Goal: Obtain resource: Download file/media

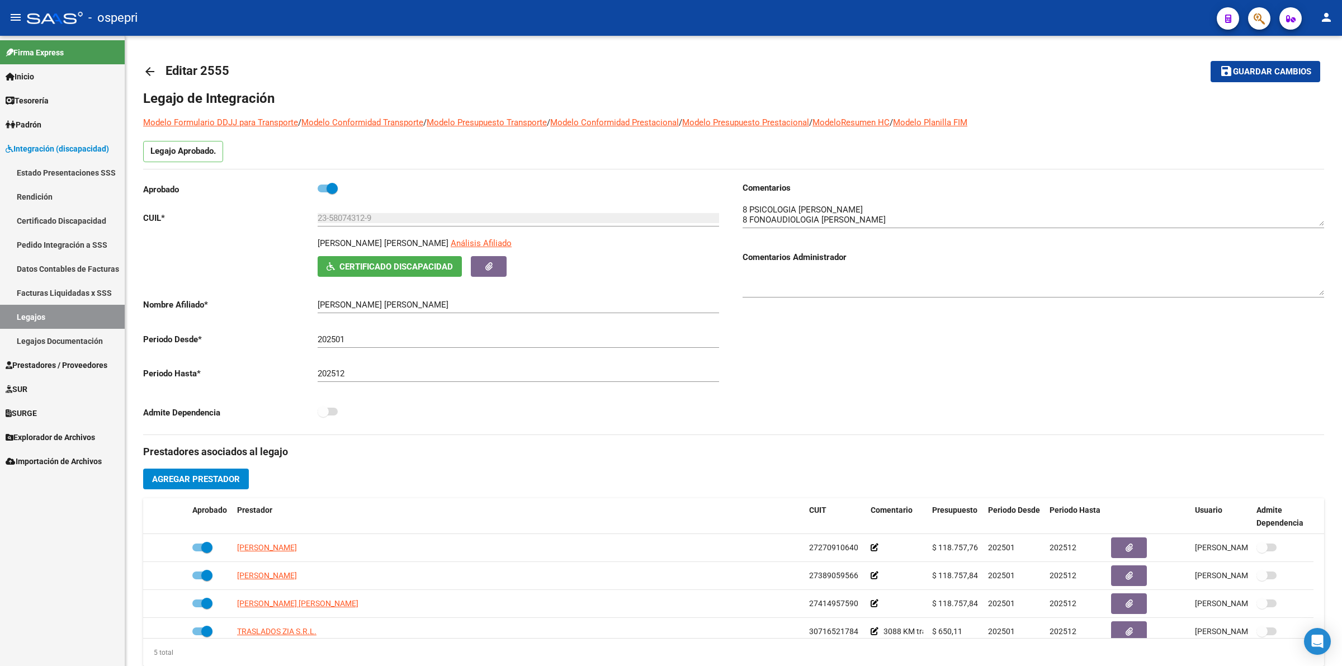
click at [91, 236] on link "Pedido Integración a SSS" at bounding box center [62, 245] width 125 height 24
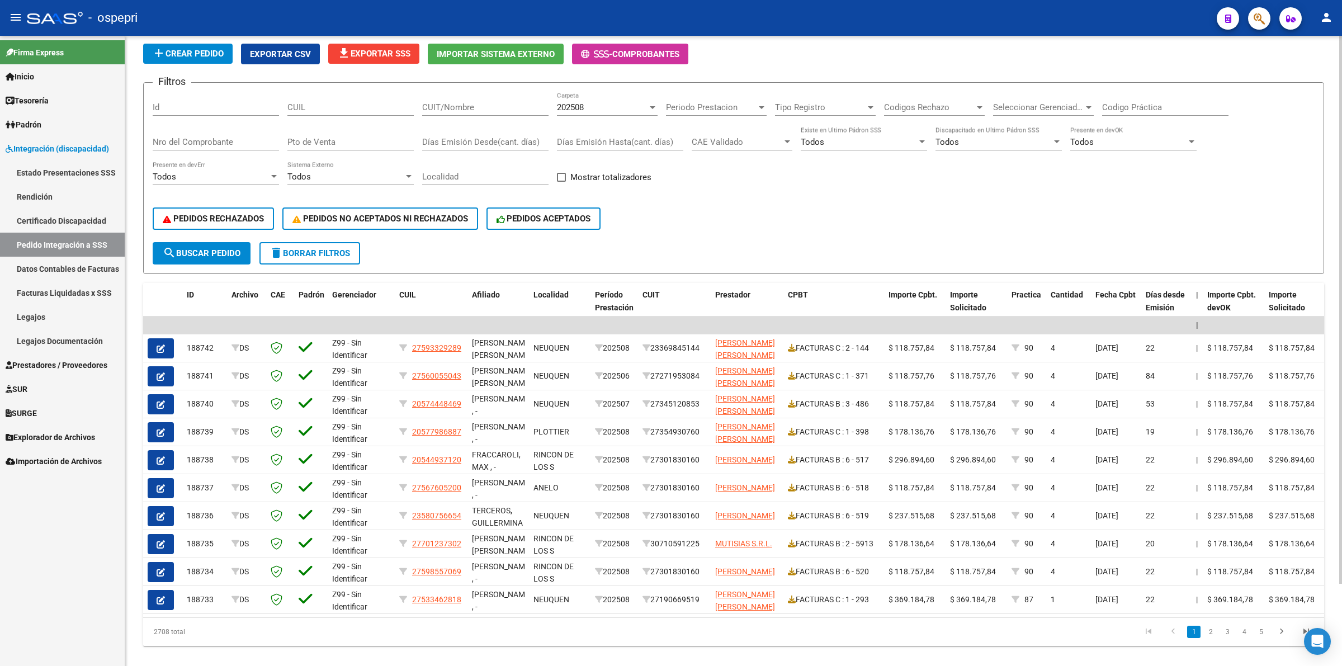
scroll to position [94, 0]
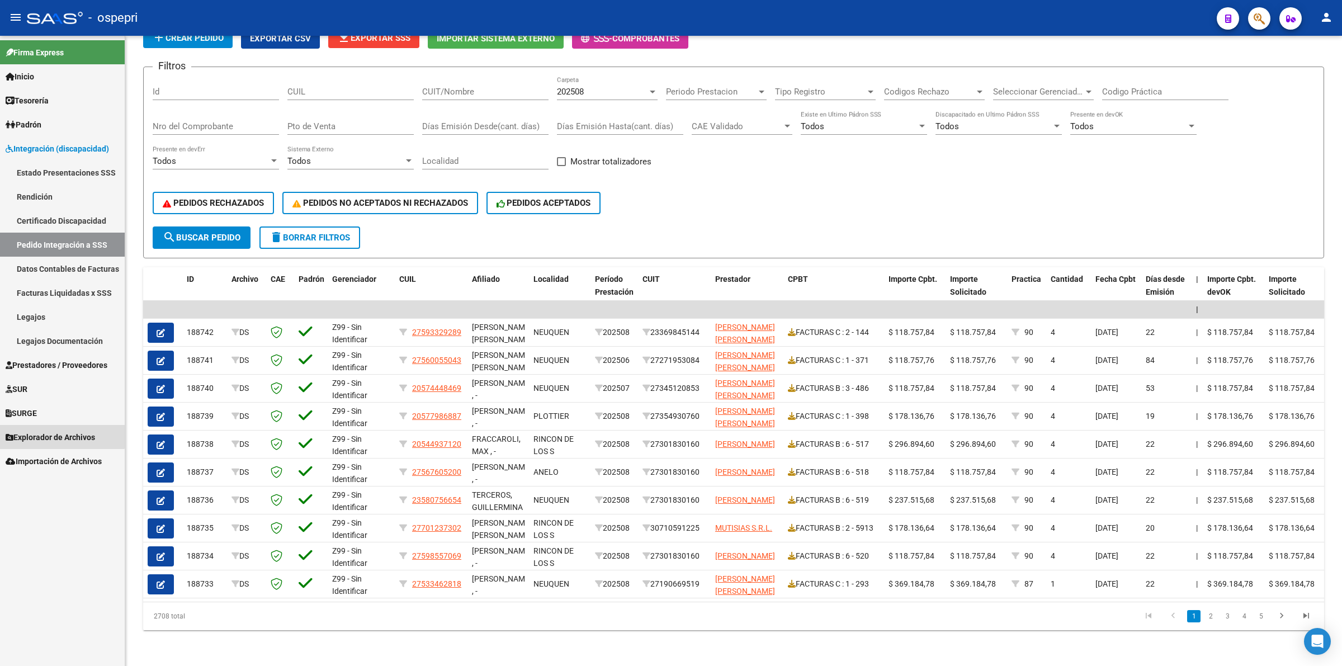
click at [36, 431] on span "Explorador de Archivos" at bounding box center [50, 437] width 89 height 12
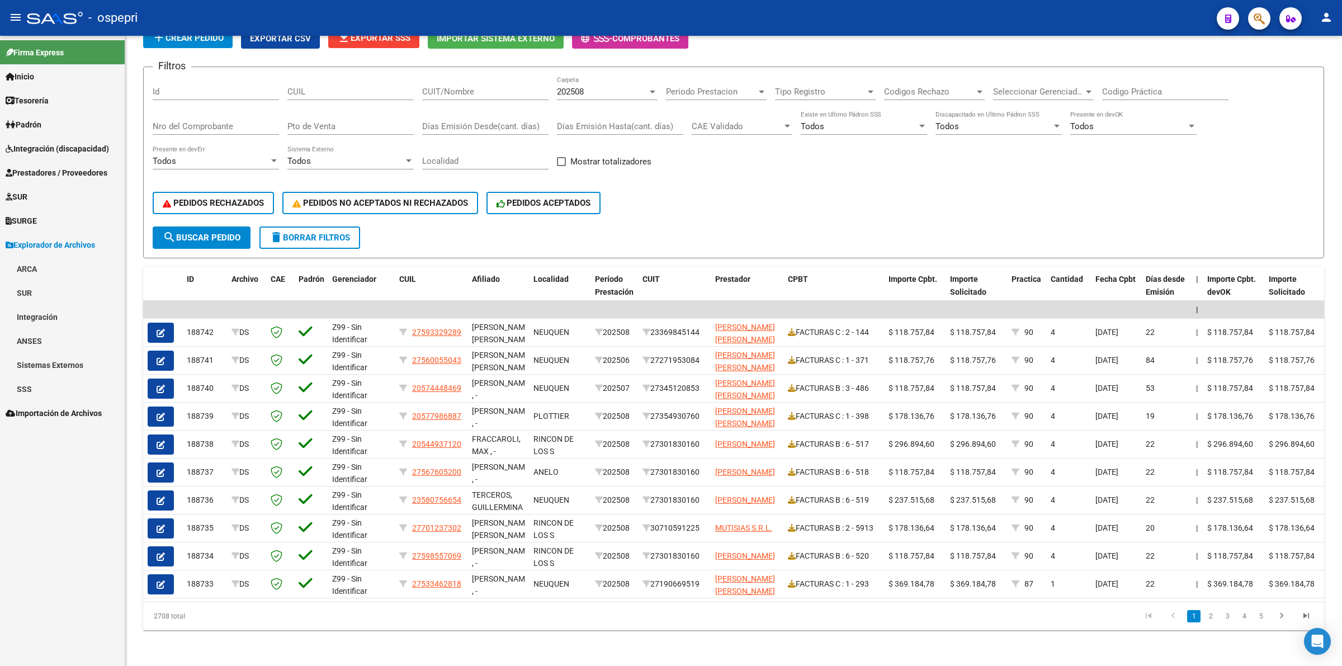
click at [32, 305] on link "Integración" at bounding box center [62, 317] width 125 height 24
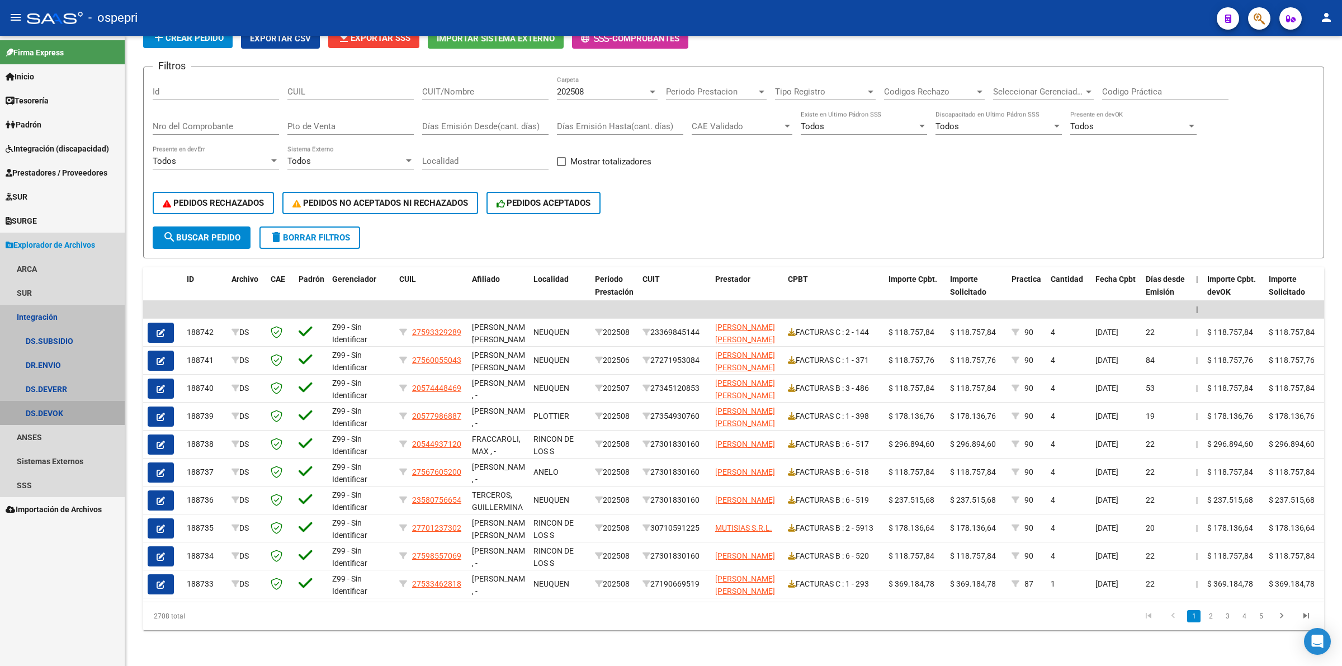
click at [76, 409] on link "DS.DEVOK" at bounding box center [62, 413] width 125 height 24
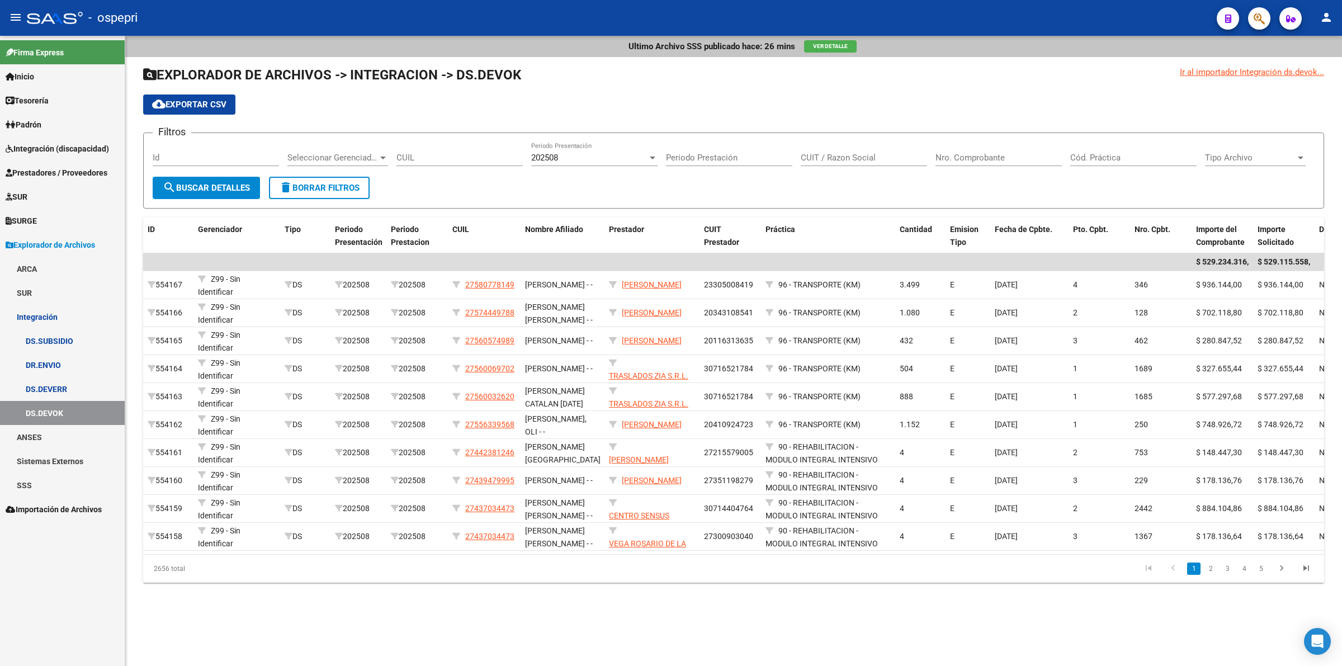
click at [225, 191] on span "search Buscar Detalles" at bounding box center [206, 188] width 87 height 10
click at [220, 105] on span "cloud_download Exportar CSV" at bounding box center [189, 105] width 74 height 10
click at [46, 390] on link "DS.DEVERR" at bounding box center [62, 389] width 125 height 24
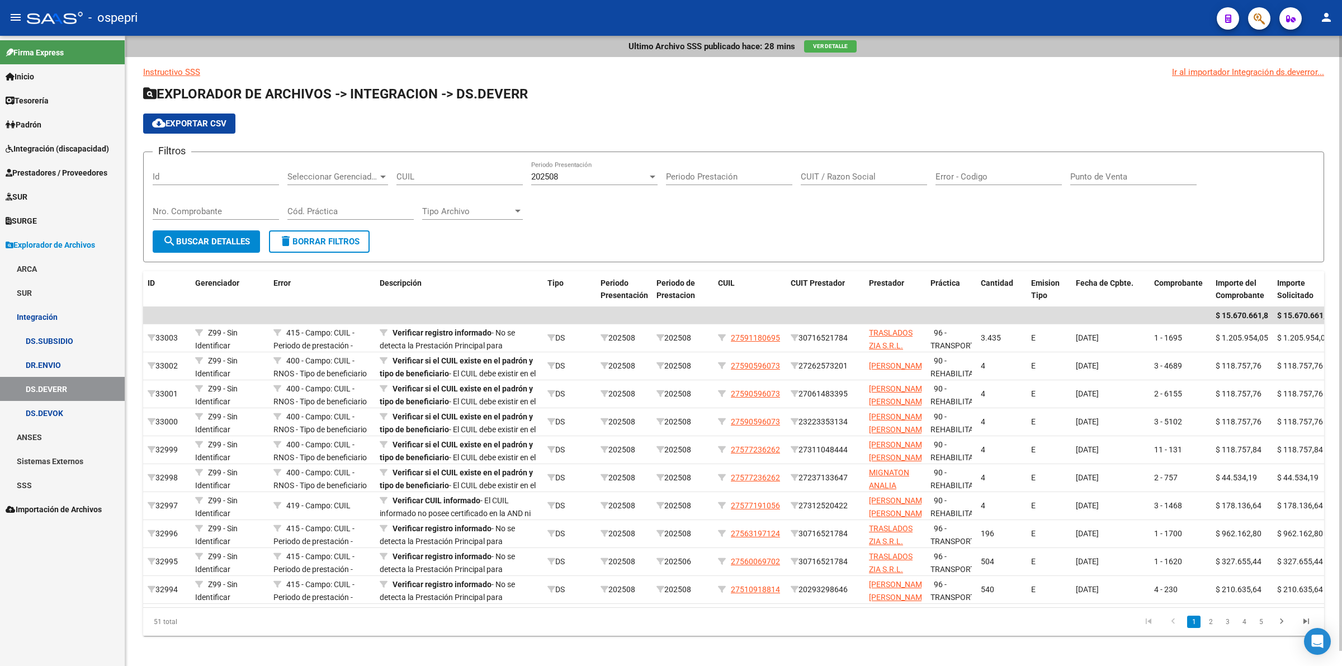
click at [216, 116] on button "cloud_download Exportar CSV" at bounding box center [189, 124] width 92 height 20
drag, startPoint x: 48, startPoint y: 137, endPoint x: 54, endPoint y: 152, distance: 15.8
click at [48, 139] on link "Integración (discapacidad)" at bounding box center [62, 148] width 125 height 24
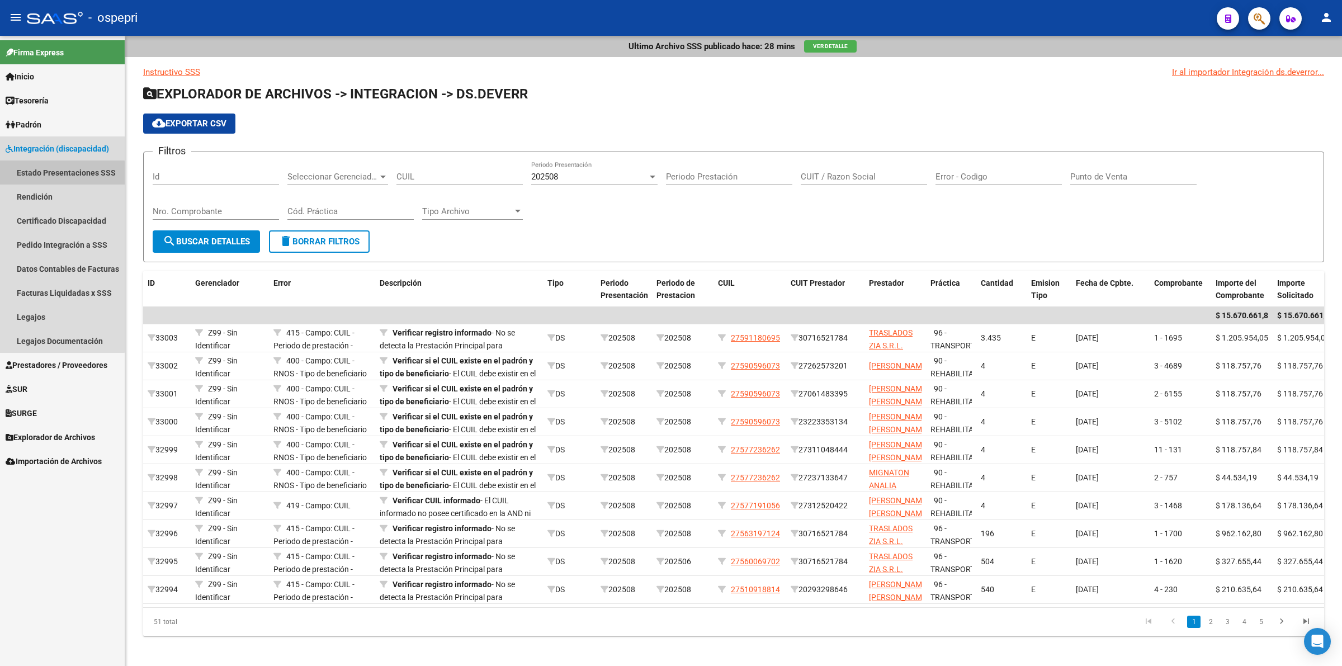
click at [60, 173] on link "Estado Presentaciones SSS" at bounding box center [62, 172] width 125 height 24
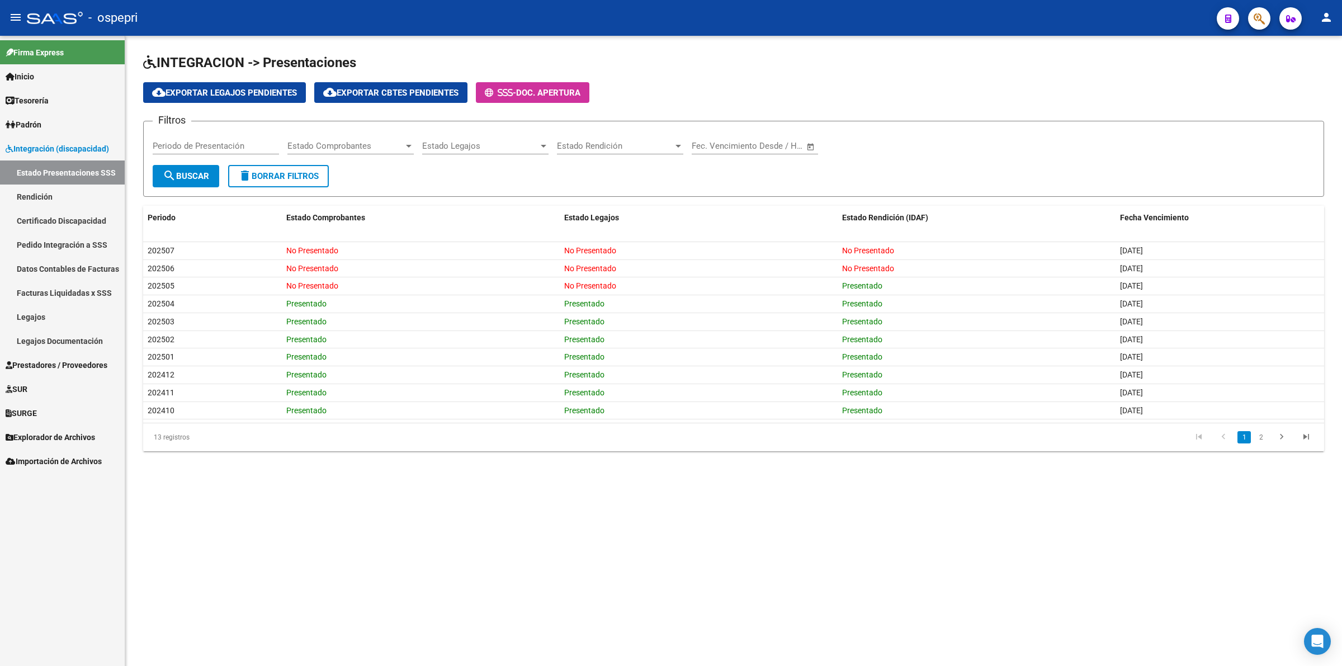
click at [857, 98] on div "cloud_download Exportar Legajos Pendientes cloud_download Exportar Cbtes Pendie…" at bounding box center [733, 92] width 1181 height 21
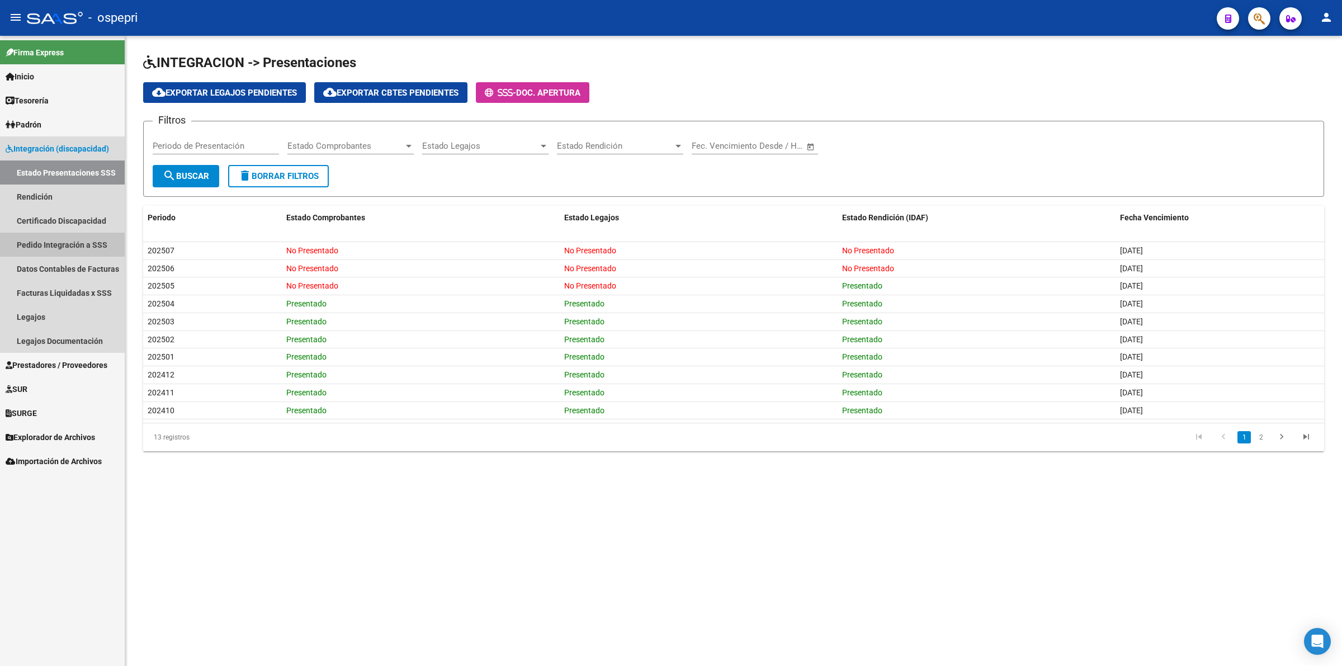
click at [56, 238] on link "Pedido Integración a SSS" at bounding box center [62, 245] width 125 height 24
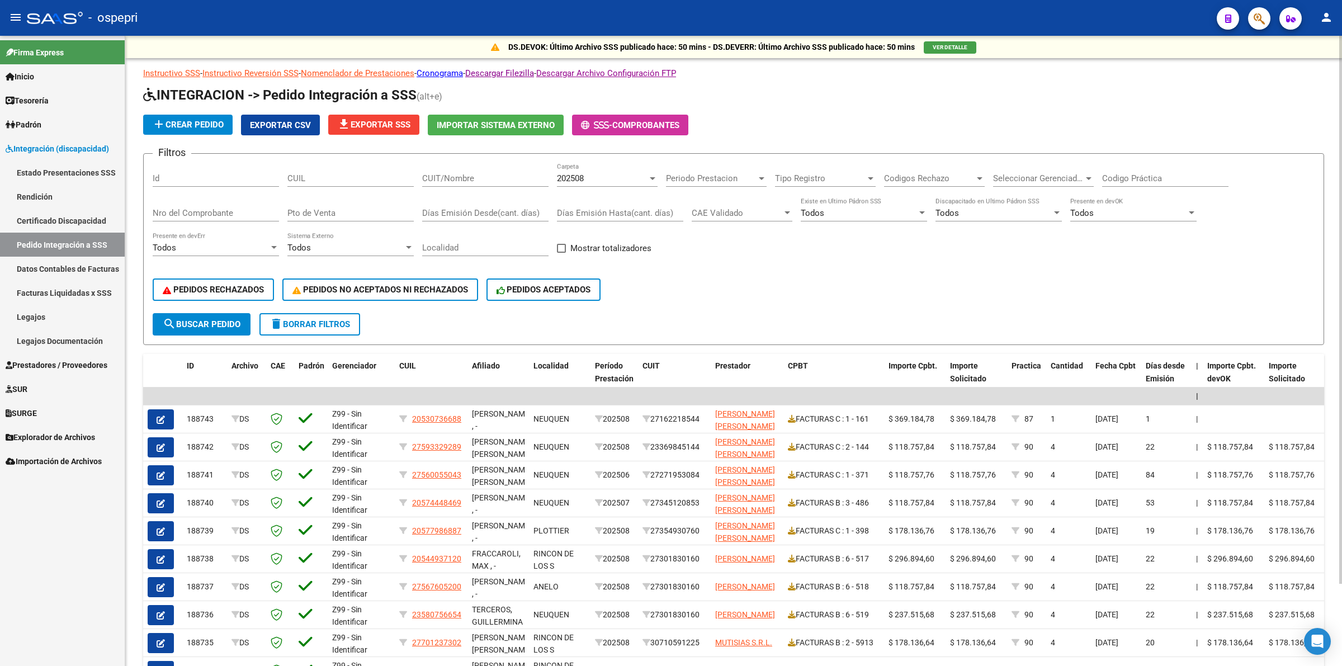
click at [351, 183] on div "CUIL" at bounding box center [350, 175] width 126 height 24
type input "27520665485"
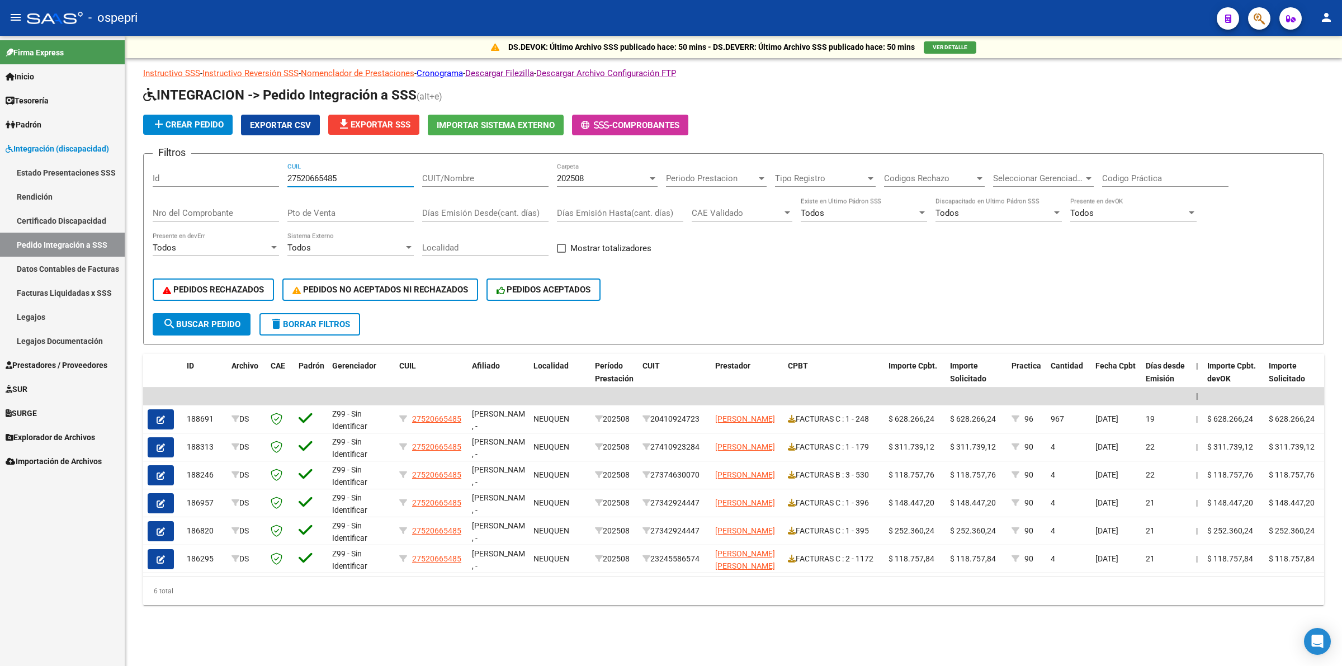
drag, startPoint x: 348, startPoint y: 173, endPoint x: 206, endPoint y: 177, distance: 142.6
click at [206, 177] on div "Filtros Id 27520665485 CUIL CUIT/Nombre 202508 Carpeta Periodo Prestacion Perio…" at bounding box center [734, 238] width 1162 height 150
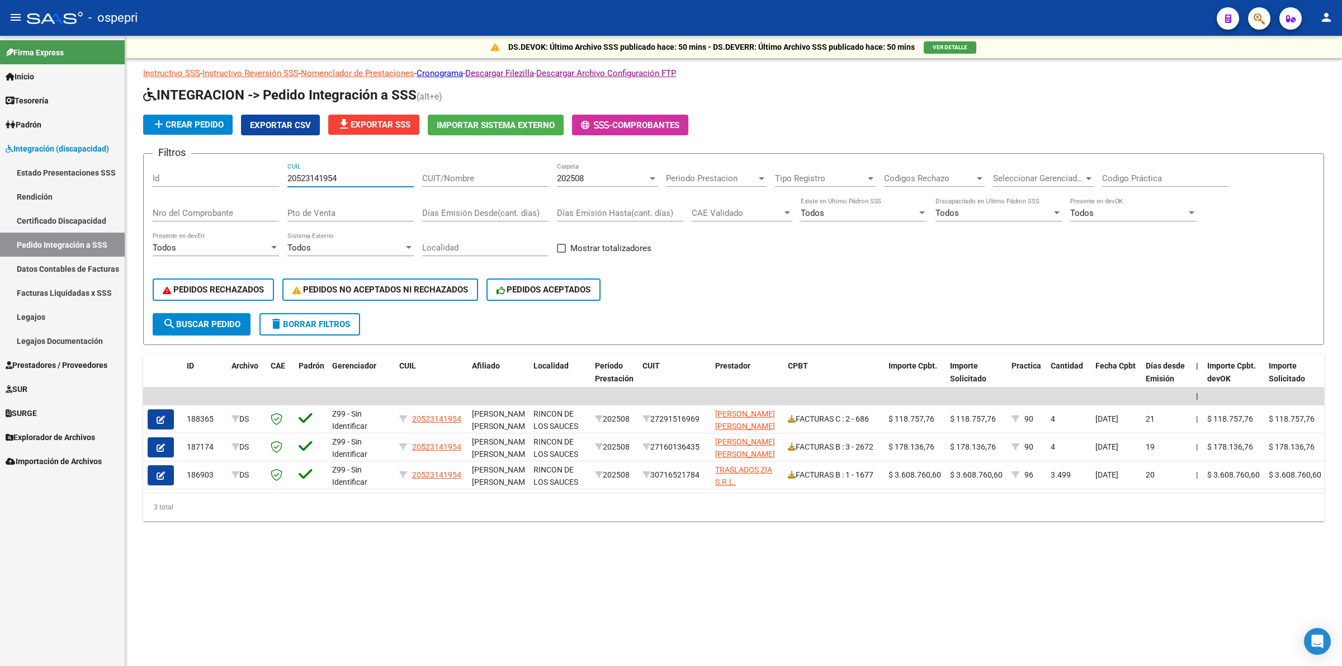
type input "20523141954"
click at [359, 173] on input "20523141954" at bounding box center [350, 178] width 126 height 10
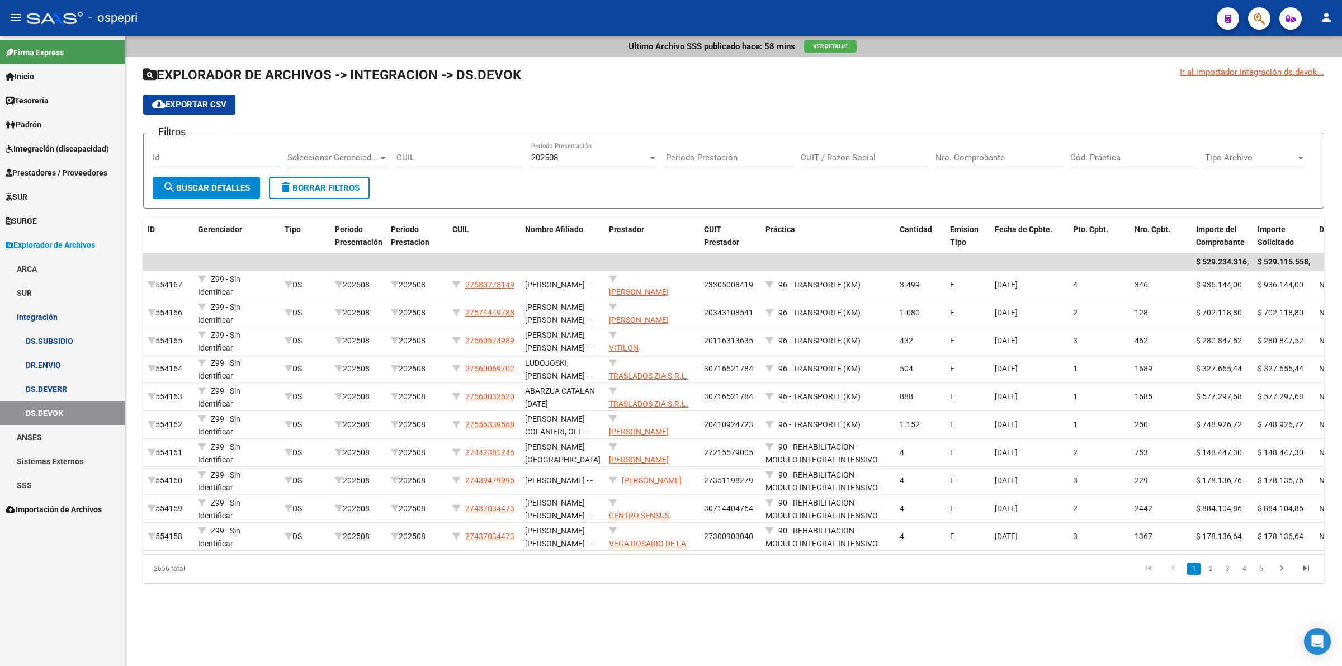
click at [50, 146] on span "Integración (discapacidad)" at bounding box center [57, 149] width 103 height 12
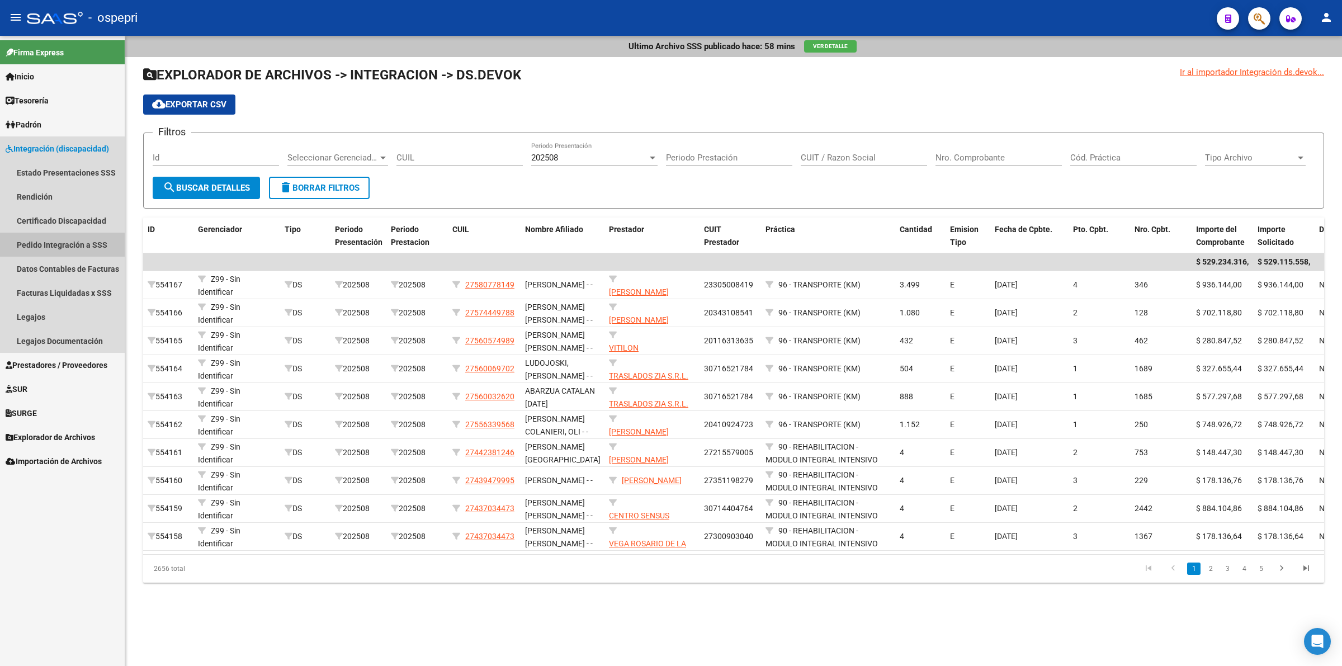
click at [50, 246] on link "Pedido Integración a SSS" at bounding box center [62, 245] width 125 height 24
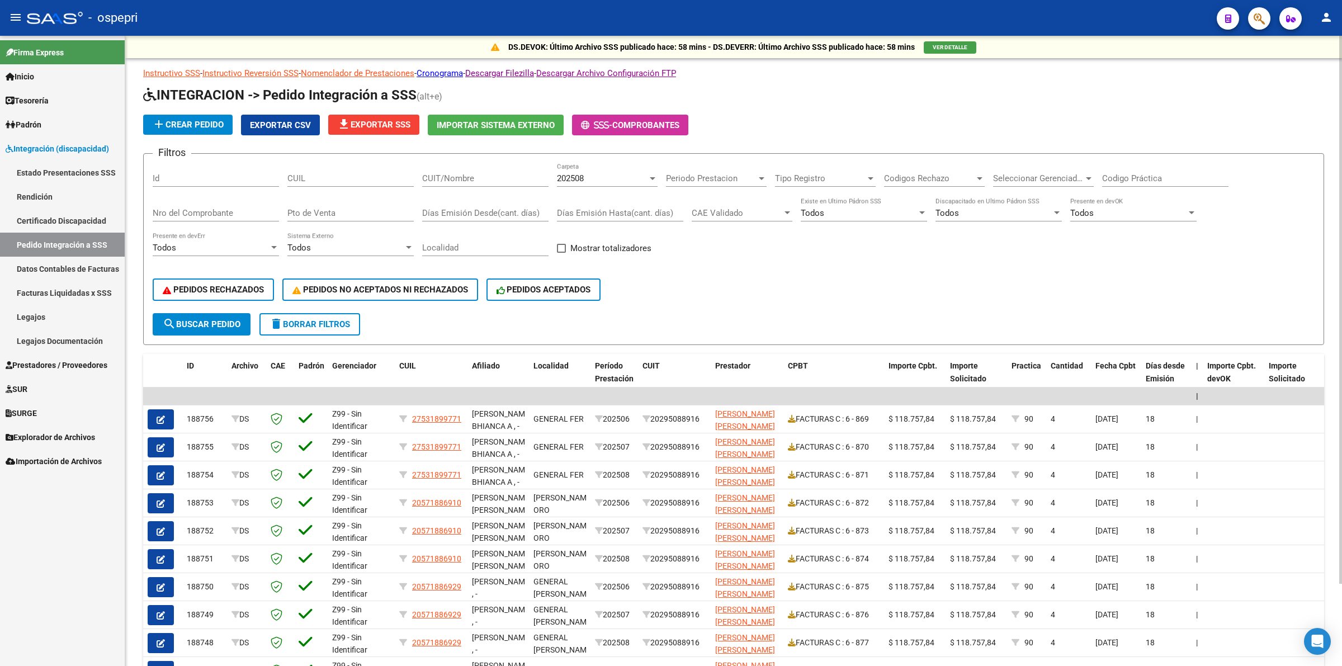
click at [218, 216] on input "Nro del Comprobante" at bounding box center [216, 213] width 126 height 10
type input "189"
click at [595, 171] on div "202508 Carpeta" at bounding box center [607, 175] width 101 height 24
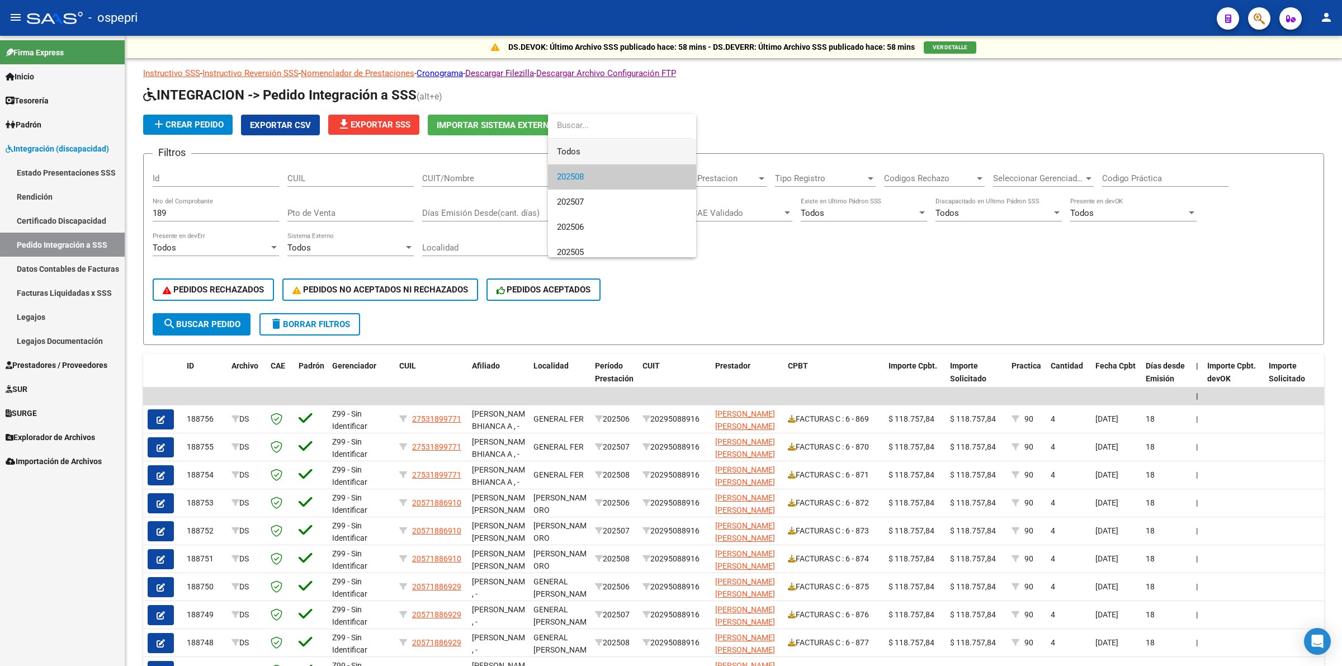
click at [574, 149] on span "Todos" at bounding box center [622, 151] width 130 height 25
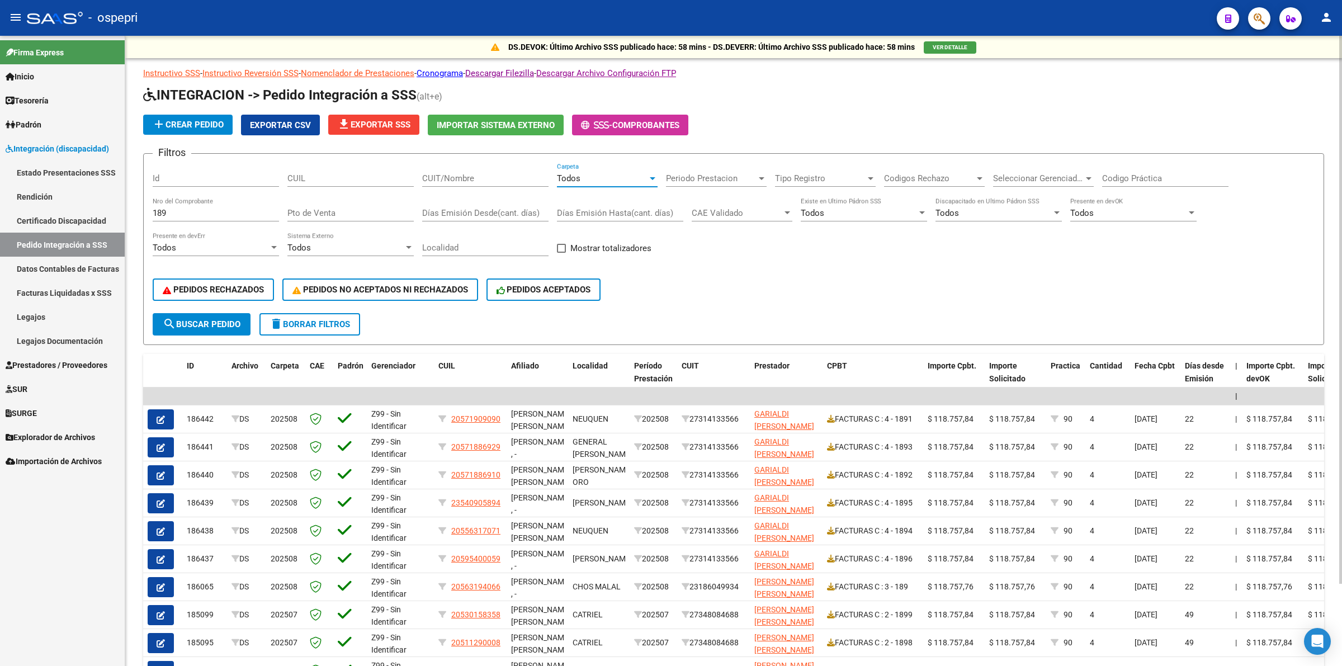
click at [456, 177] on input "CUIT/Nombre" at bounding box center [485, 178] width 126 height 10
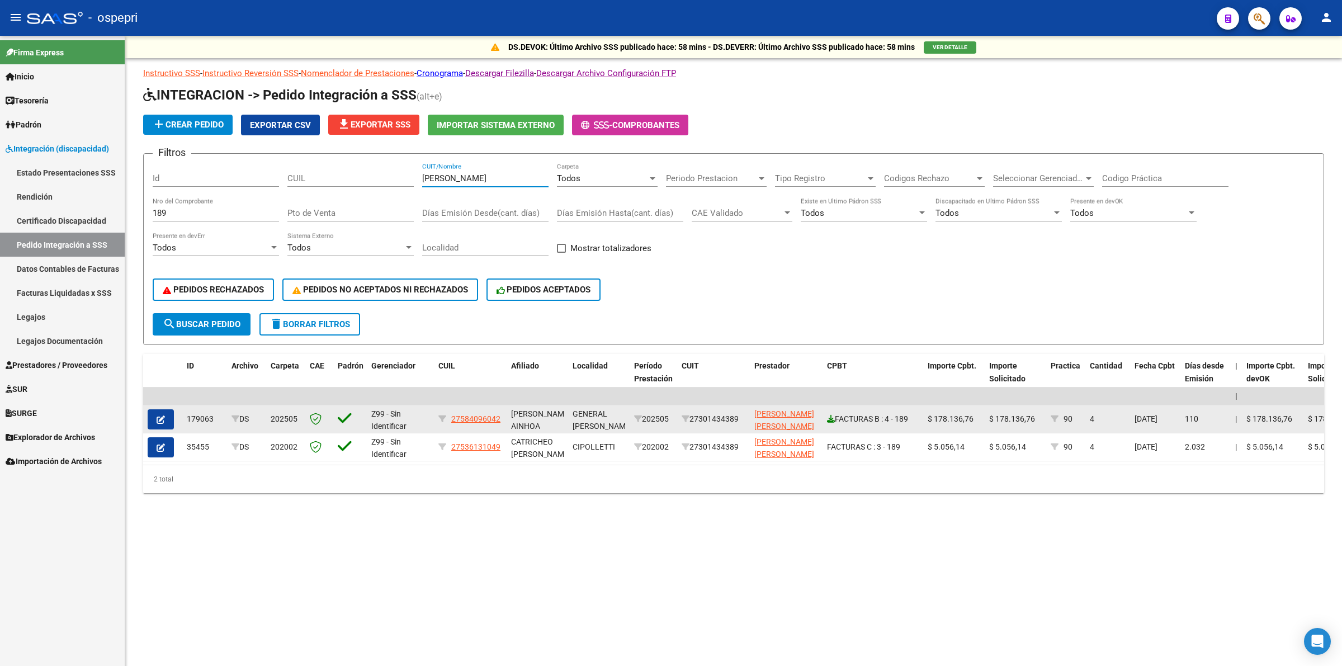
type input "[PERSON_NAME]"
click at [831, 417] on icon at bounding box center [831, 419] width 8 height 8
click at [157, 417] on icon "button" at bounding box center [161, 419] width 8 height 8
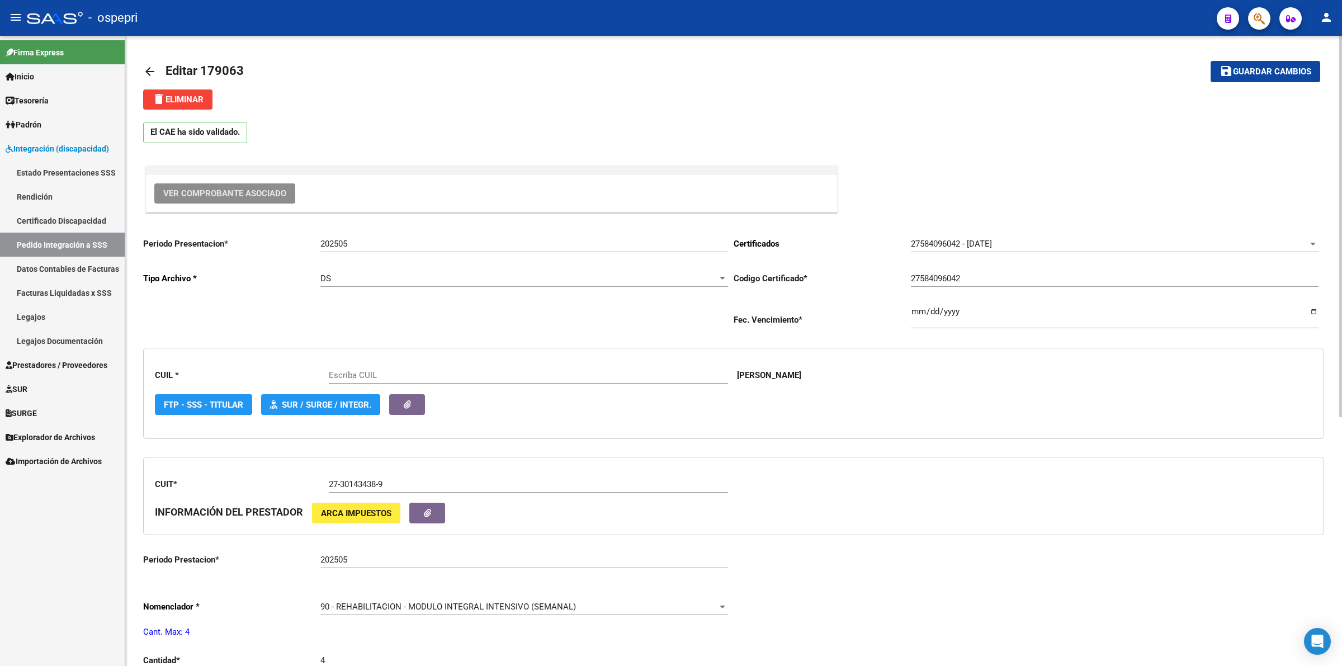
click at [221, 185] on button "Ver Comprobante Asociado" at bounding box center [224, 193] width 141 height 20
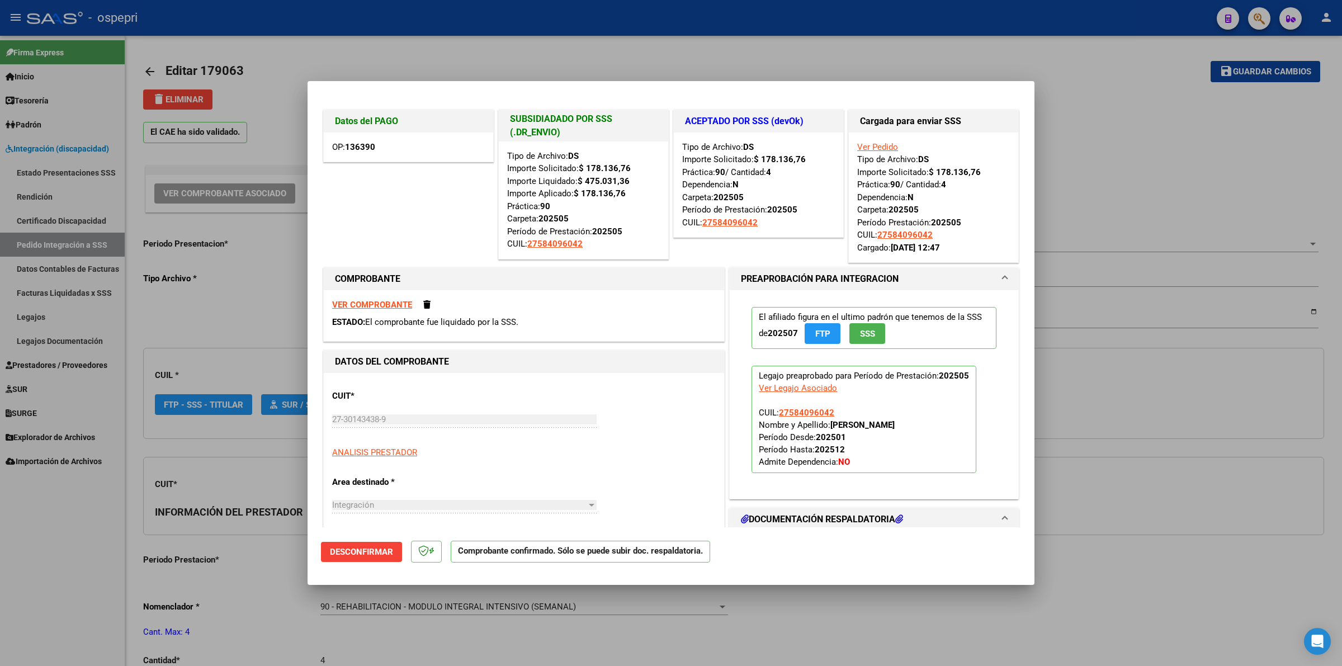
type input "27584096042"
click at [385, 302] on strong "VER COMPROBANTE" at bounding box center [372, 305] width 80 height 10
click at [384, 305] on strong "VER COMPROBANTE" at bounding box center [372, 305] width 80 height 10
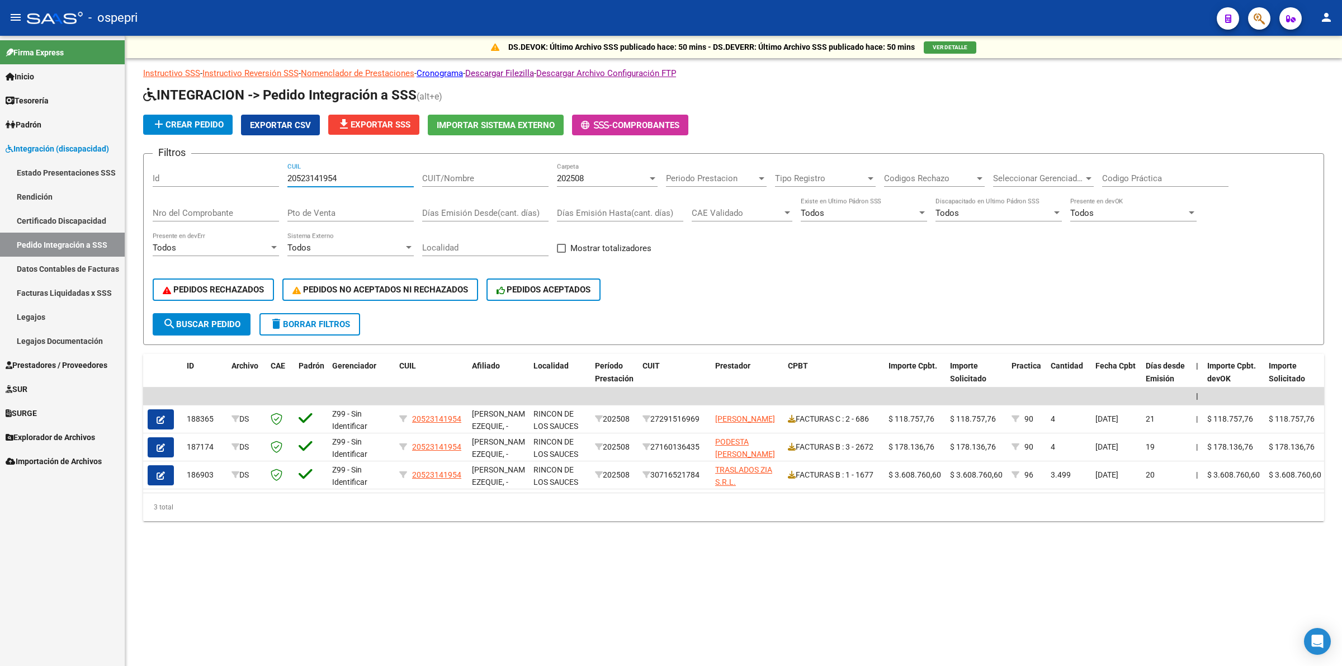
click at [222, 314] on button "search Buscar Pedido" at bounding box center [202, 324] width 98 height 22
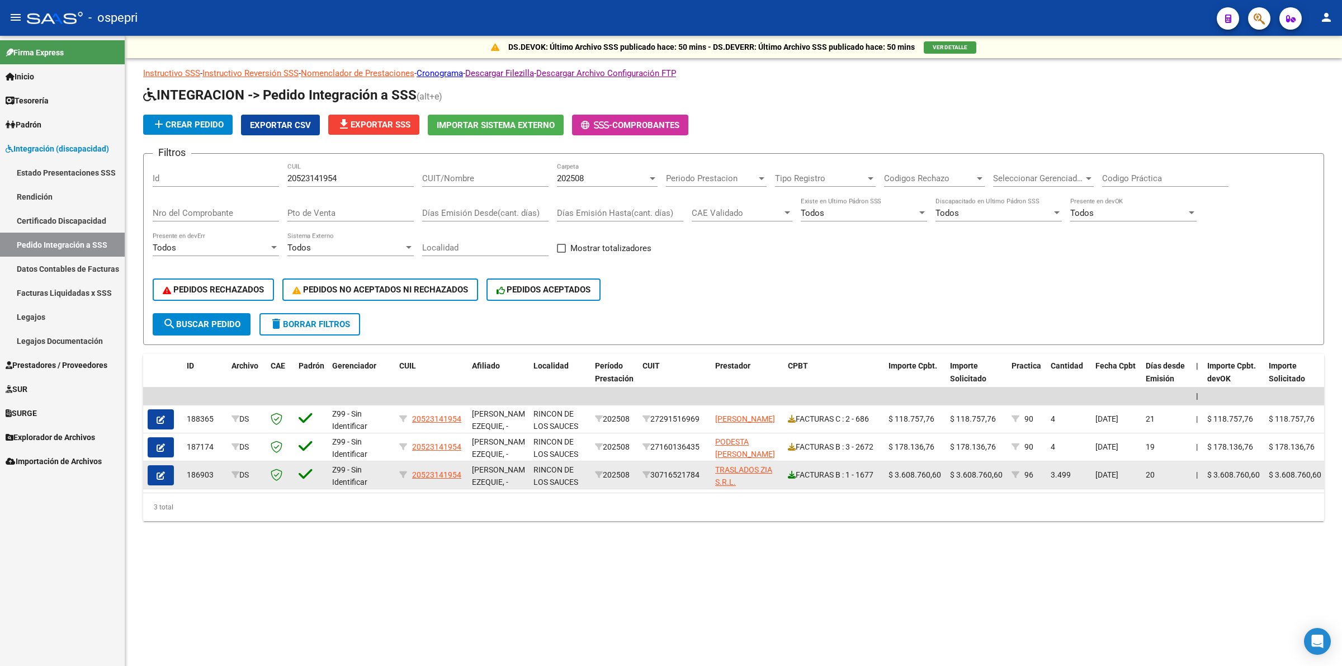
click at [792, 476] on link at bounding box center [792, 474] width 8 height 9
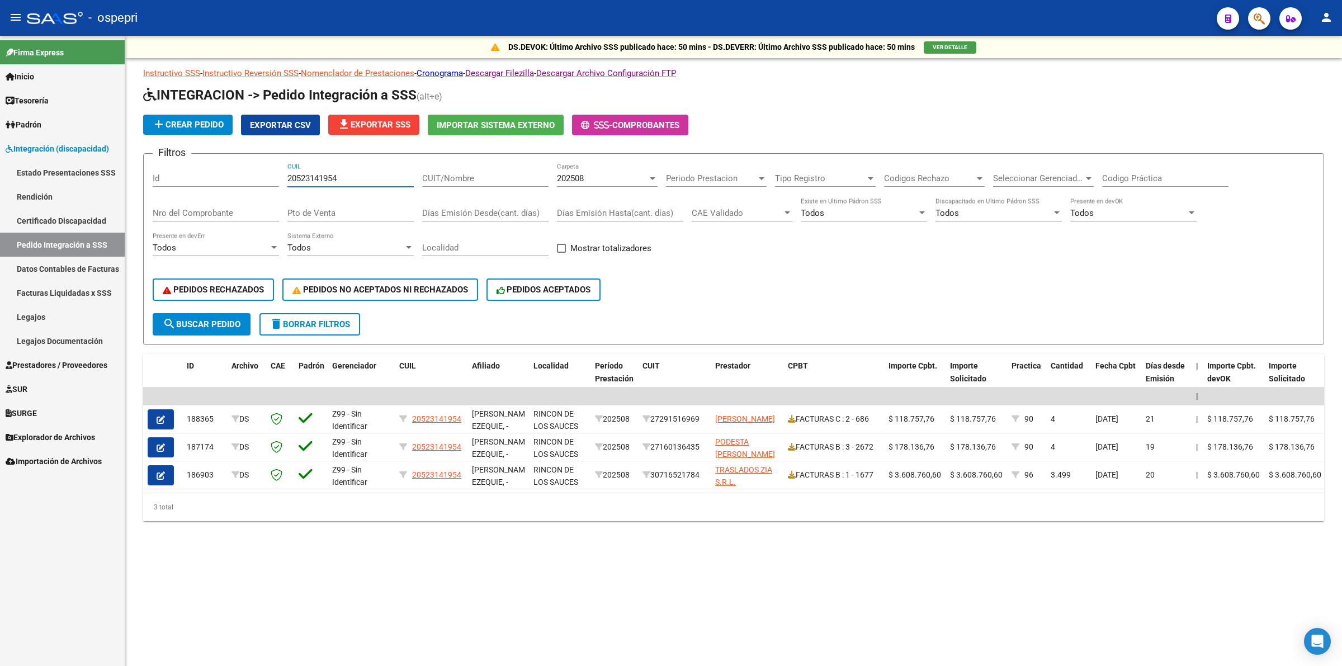
drag, startPoint x: 351, startPoint y: 174, endPoint x: 117, endPoint y: 160, distance: 234.1
click at [117, 163] on mat-sidenav-container "Firma Express Inicio Calendario SSS Instructivos Contacto OS Tesorería Extracto…" at bounding box center [671, 351] width 1342 height 630
click at [74, 319] on link "Legajos" at bounding box center [62, 317] width 125 height 24
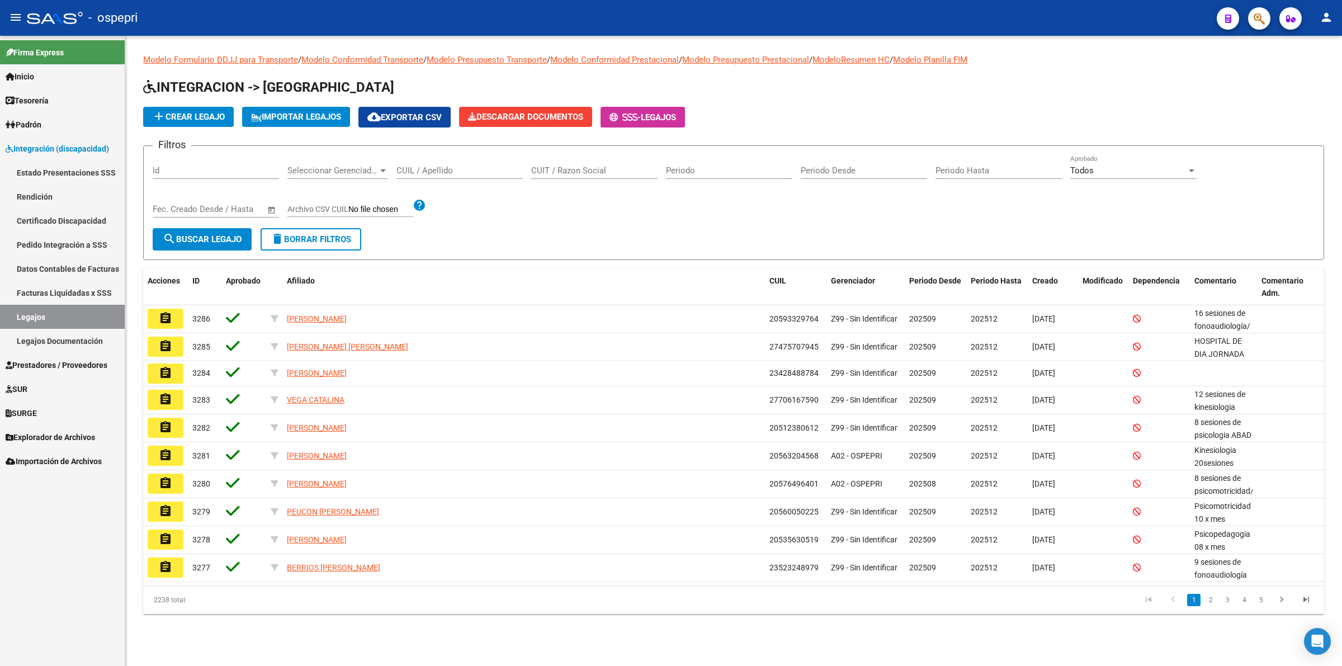
drag, startPoint x: 401, startPoint y: 162, endPoint x: 410, endPoint y: 168, distance: 10.1
click at [403, 162] on div "CUIL / Apellido" at bounding box center [459, 167] width 126 height 24
click at [411, 168] on input "CUIL / Apellido" at bounding box center [459, 171] width 126 height 10
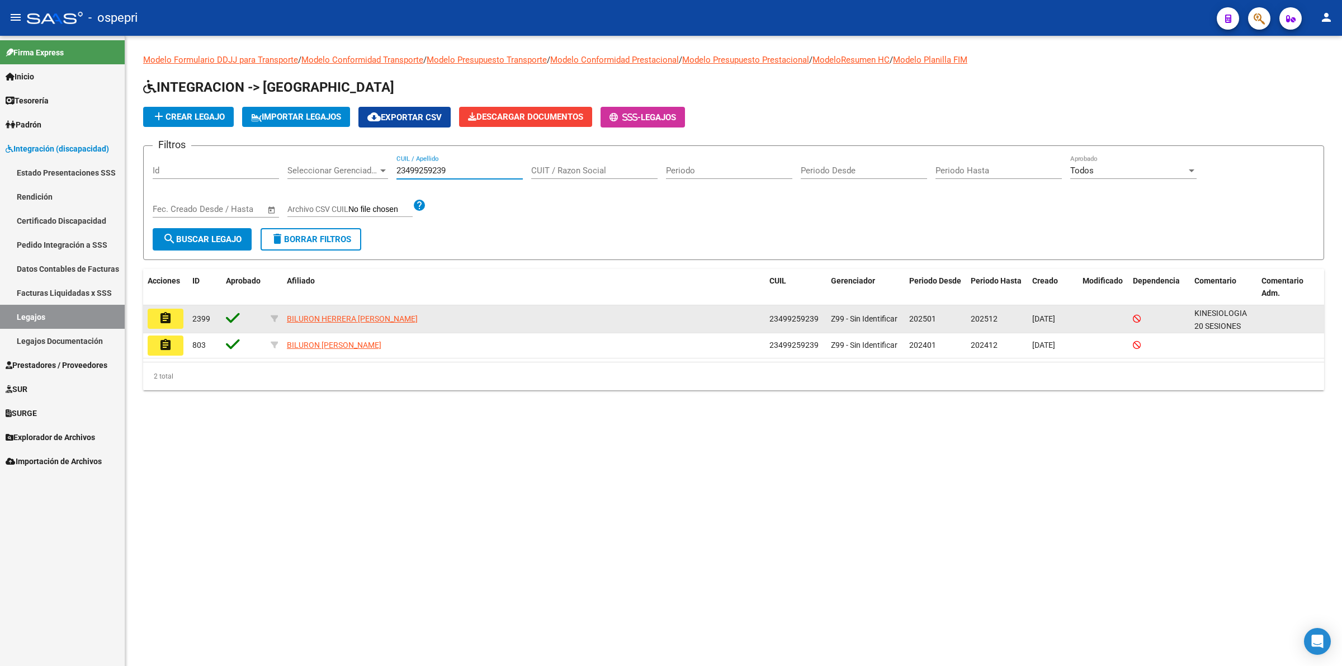
type input "23499259239"
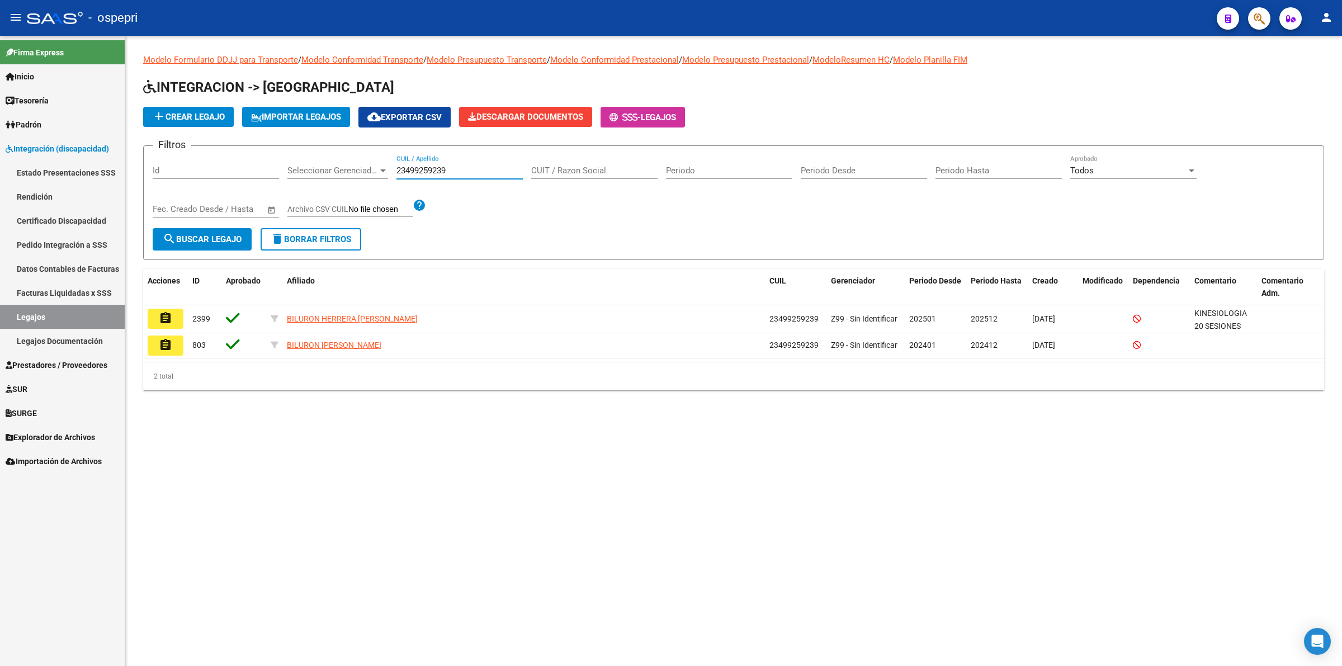
click at [171, 314] on mat-icon "assignment" at bounding box center [165, 317] width 13 height 13
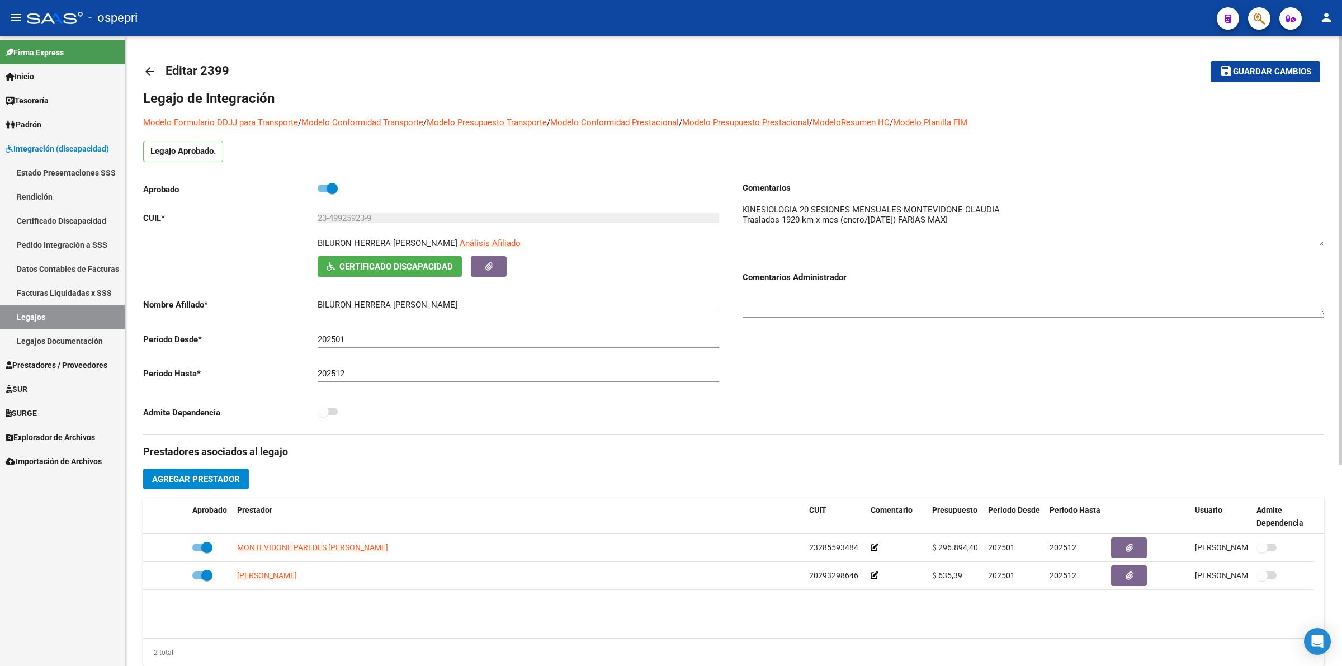
drag, startPoint x: 1320, startPoint y: 220, endPoint x: 1314, endPoint y: 228, distance: 10.4
click at [1314, 228] on textarea at bounding box center [1034, 225] width 582 height 42
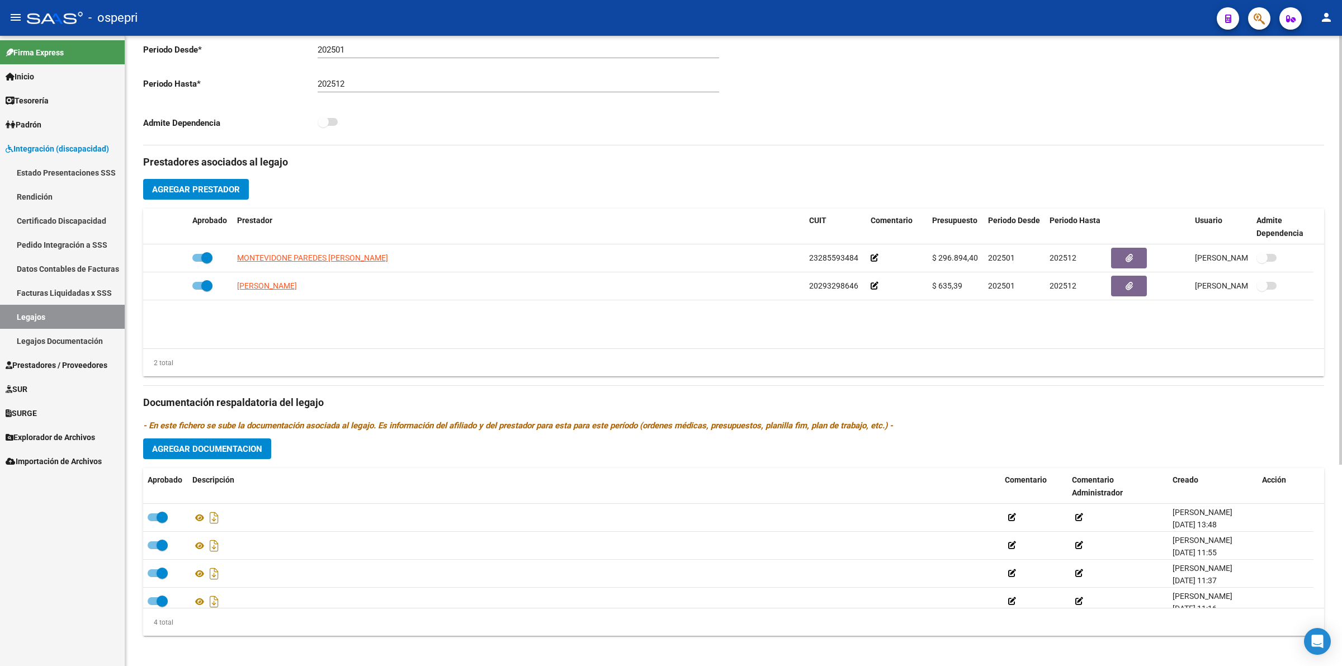
scroll to position [295, 0]
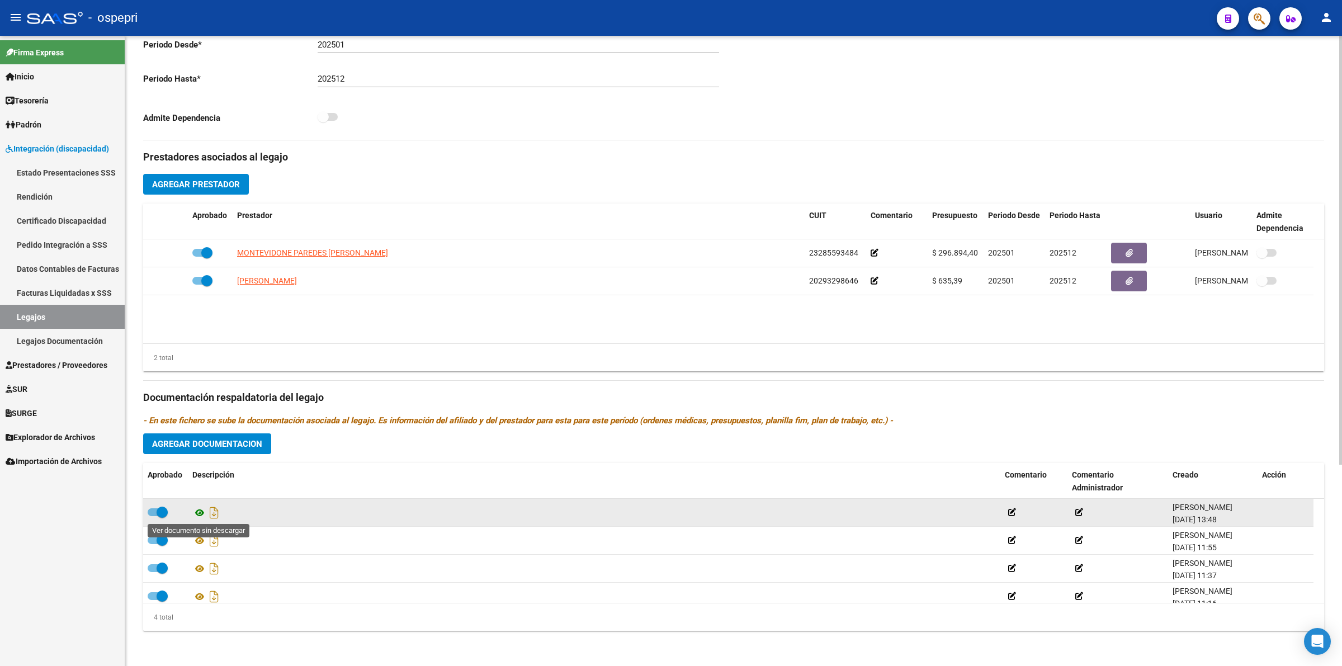
click at [204, 509] on icon at bounding box center [199, 512] width 15 height 13
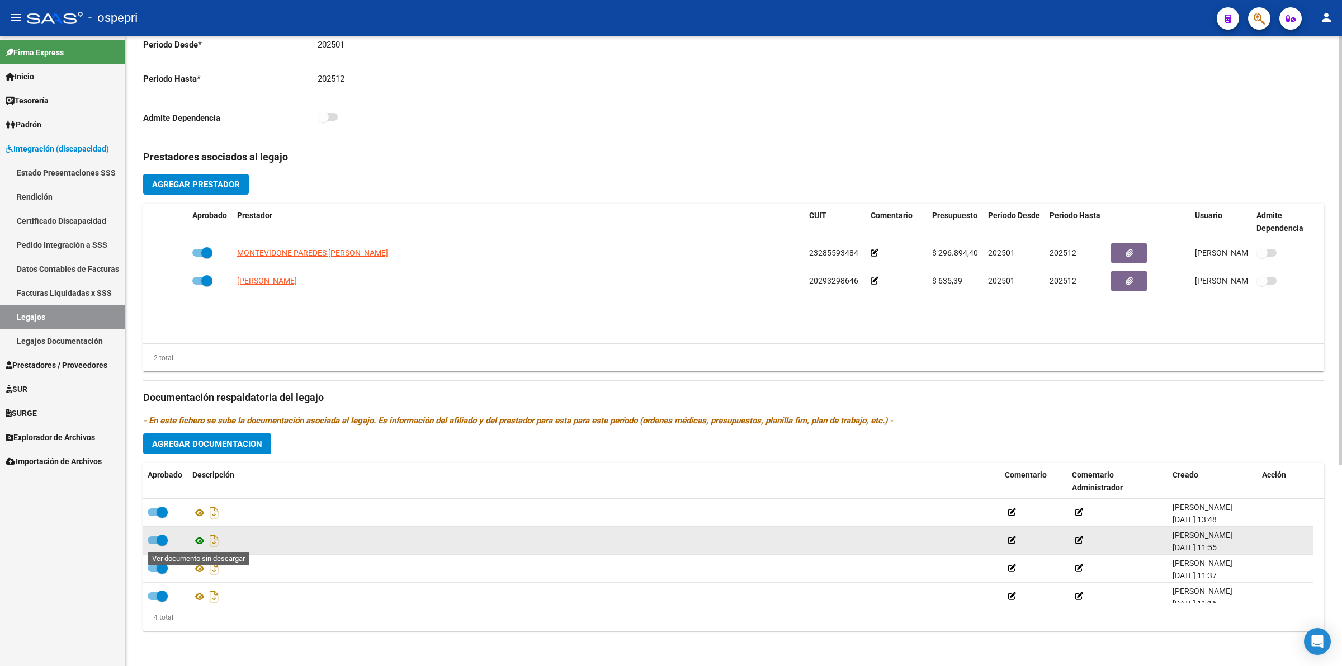
click at [202, 535] on icon at bounding box center [199, 540] width 15 height 13
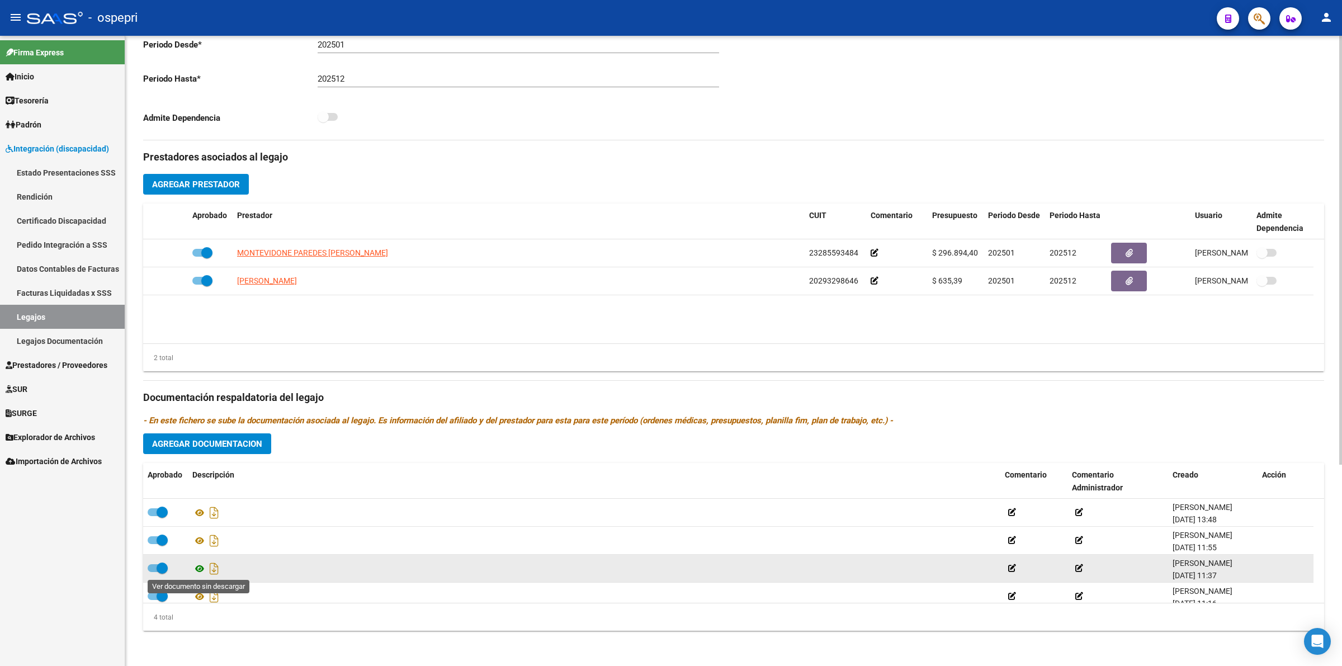
click at [197, 568] on icon at bounding box center [199, 568] width 15 height 13
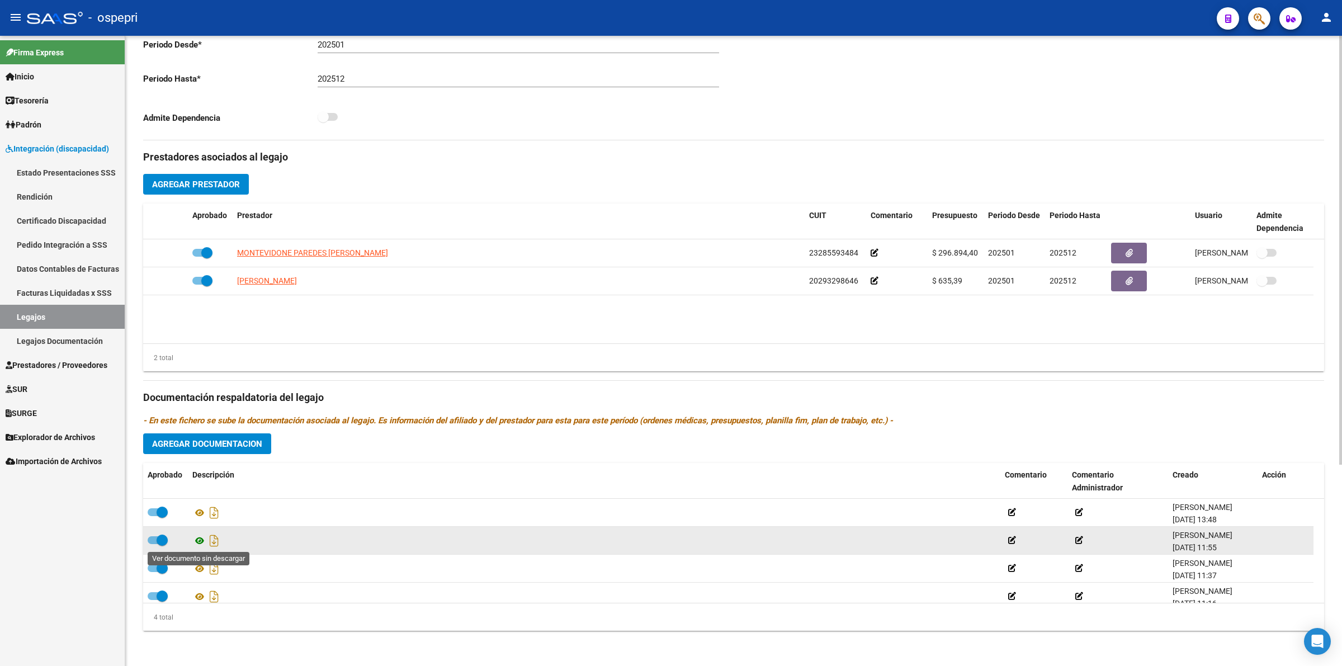
click at [200, 541] on icon at bounding box center [199, 540] width 15 height 13
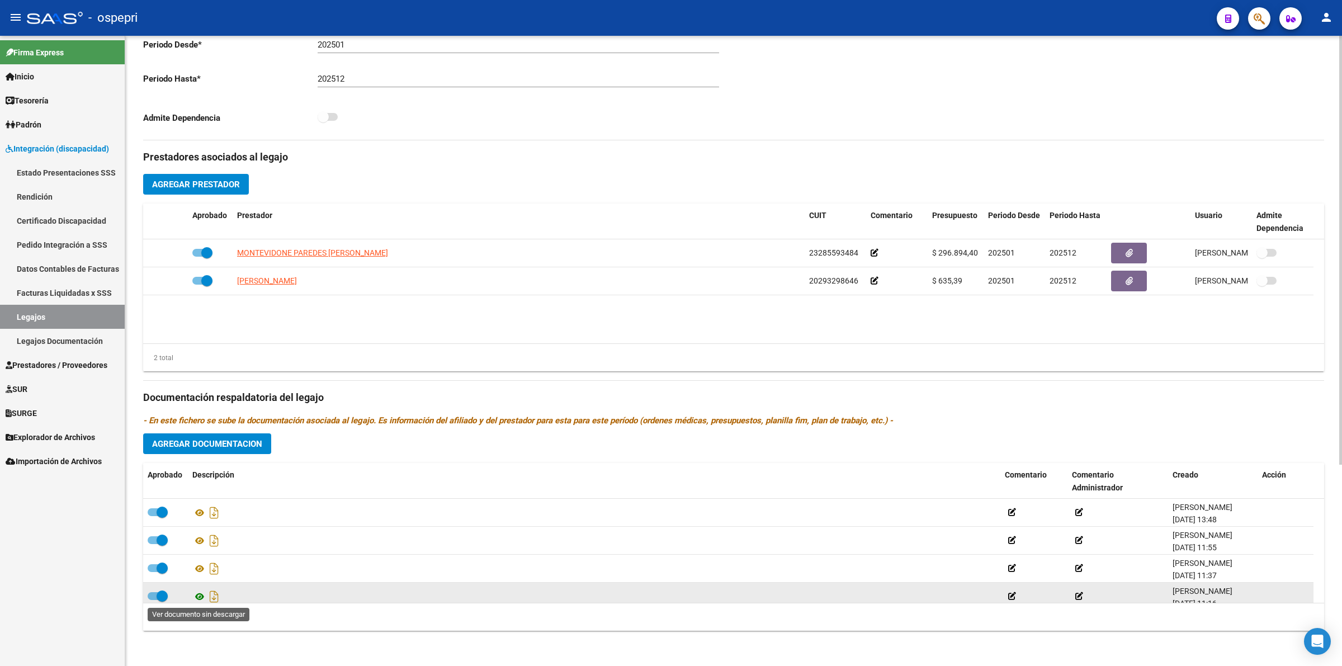
click at [198, 595] on icon at bounding box center [199, 596] width 15 height 13
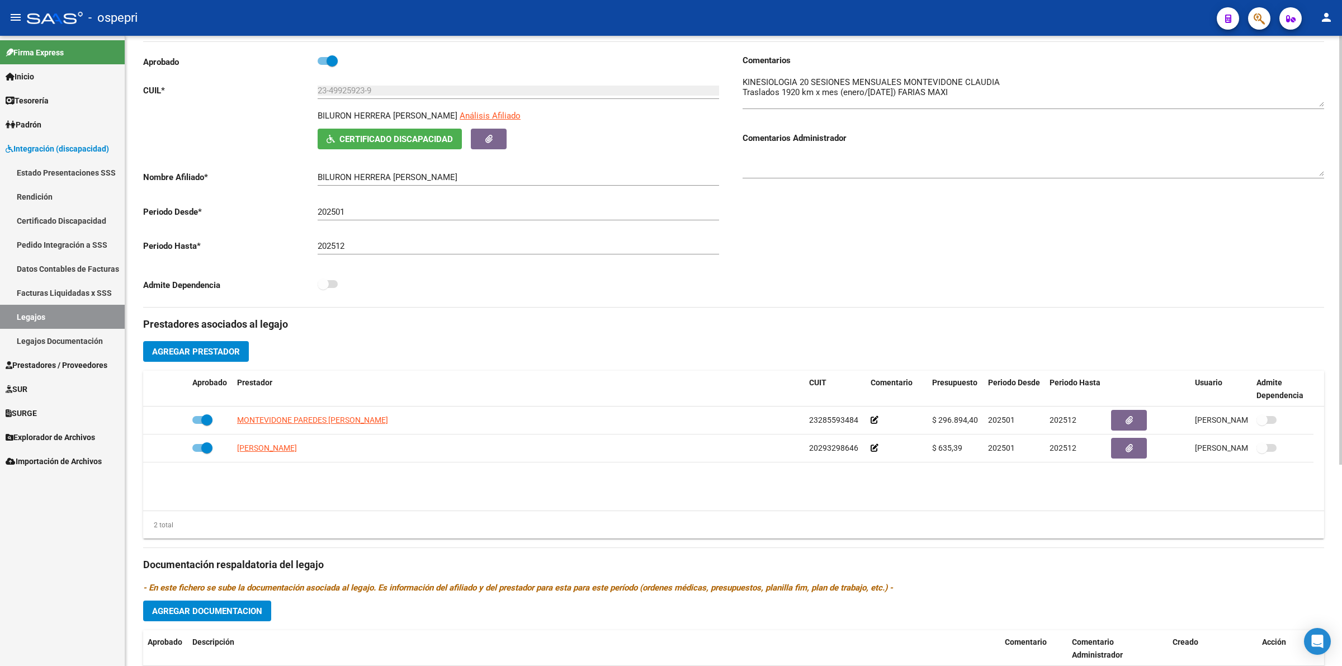
scroll to position [0, 0]
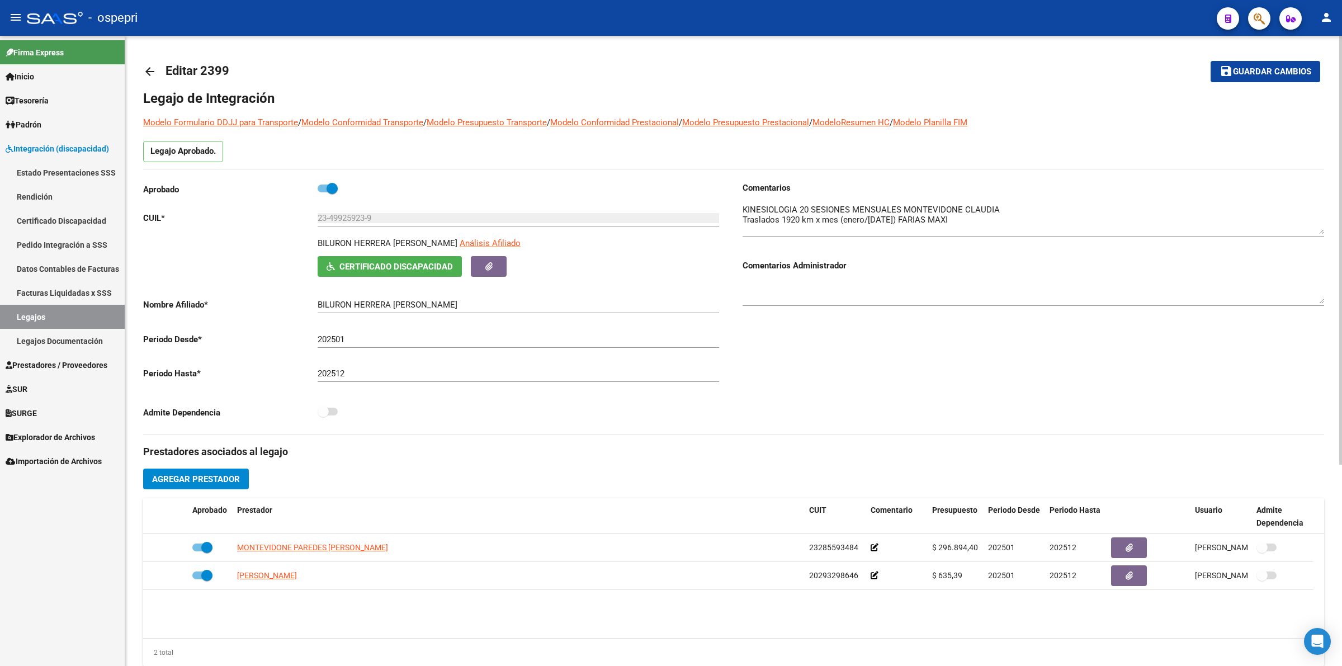
click at [374, 260] on button "Certificado Discapacidad" at bounding box center [390, 266] width 144 height 21
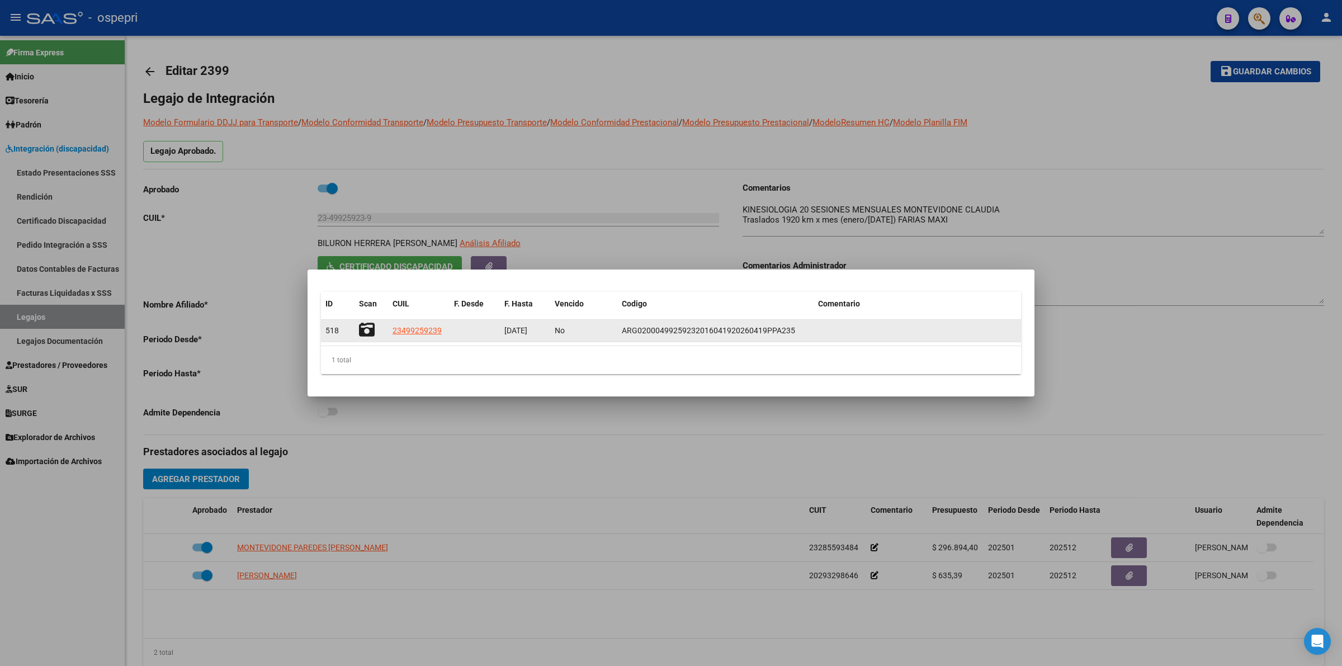
click at [370, 325] on icon at bounding box center [367, 330] width 16 height 16
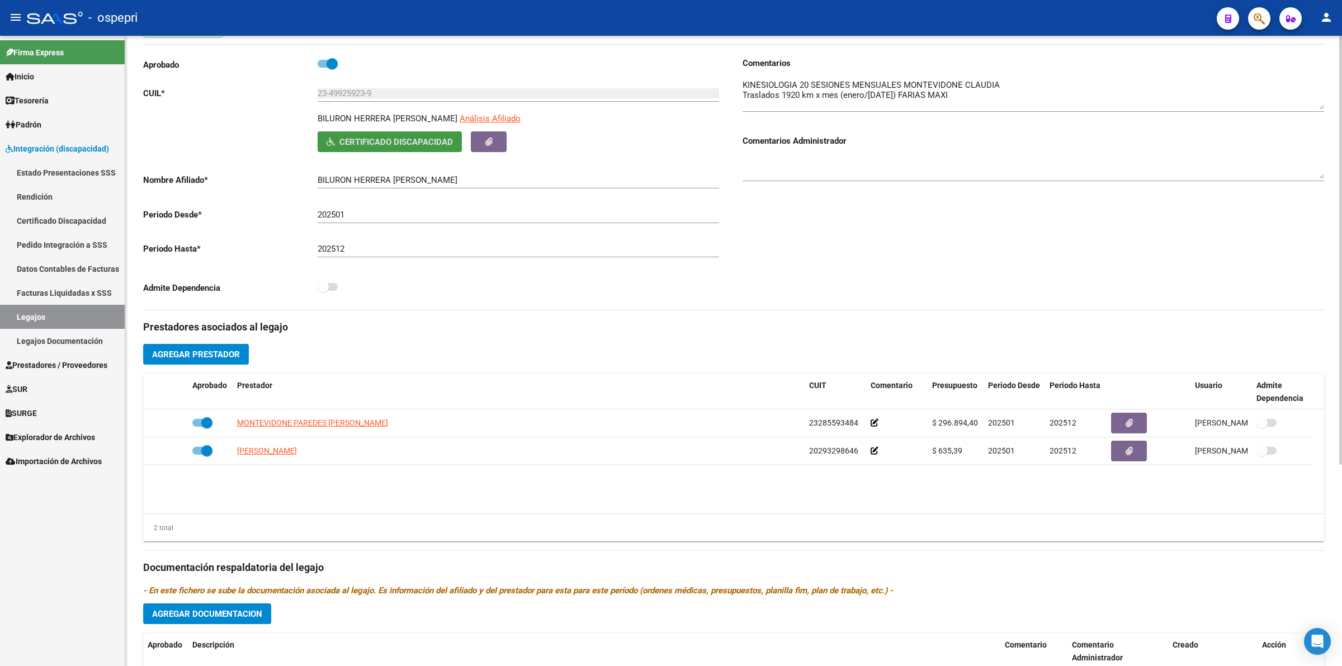
scroll to position [295, 0]
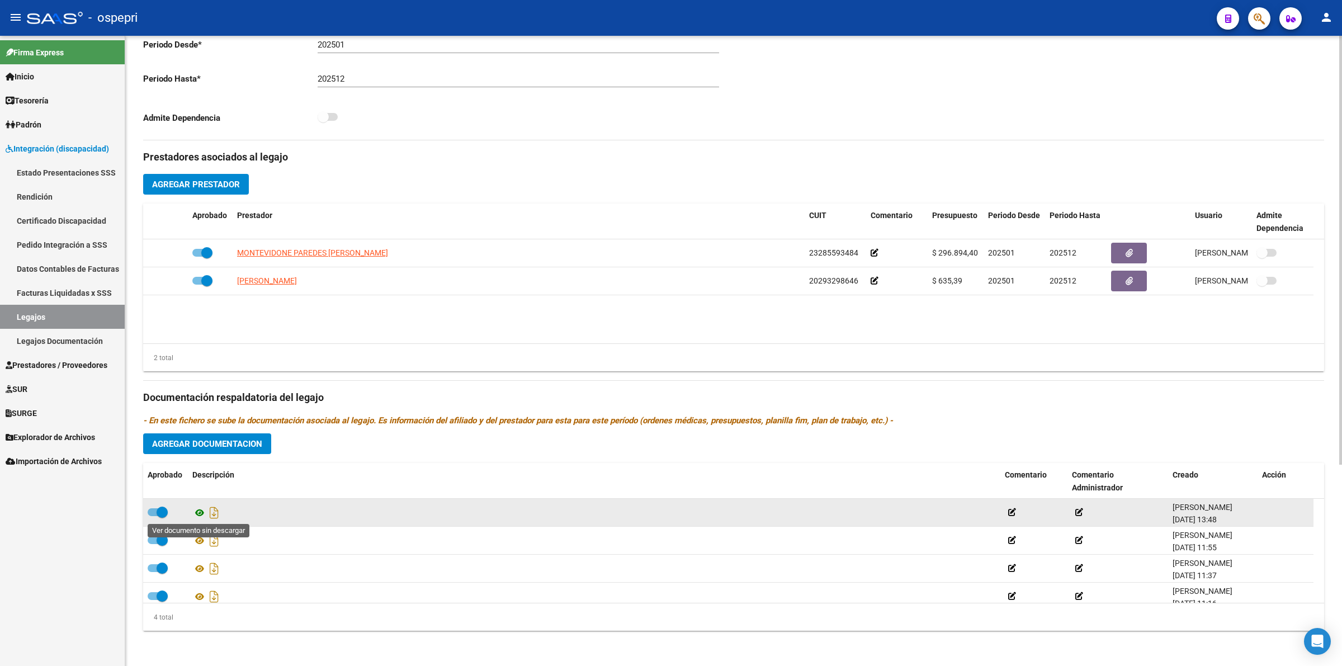
click at [203, 518] on icon at bounding box center [199, 512] width 15 height 13
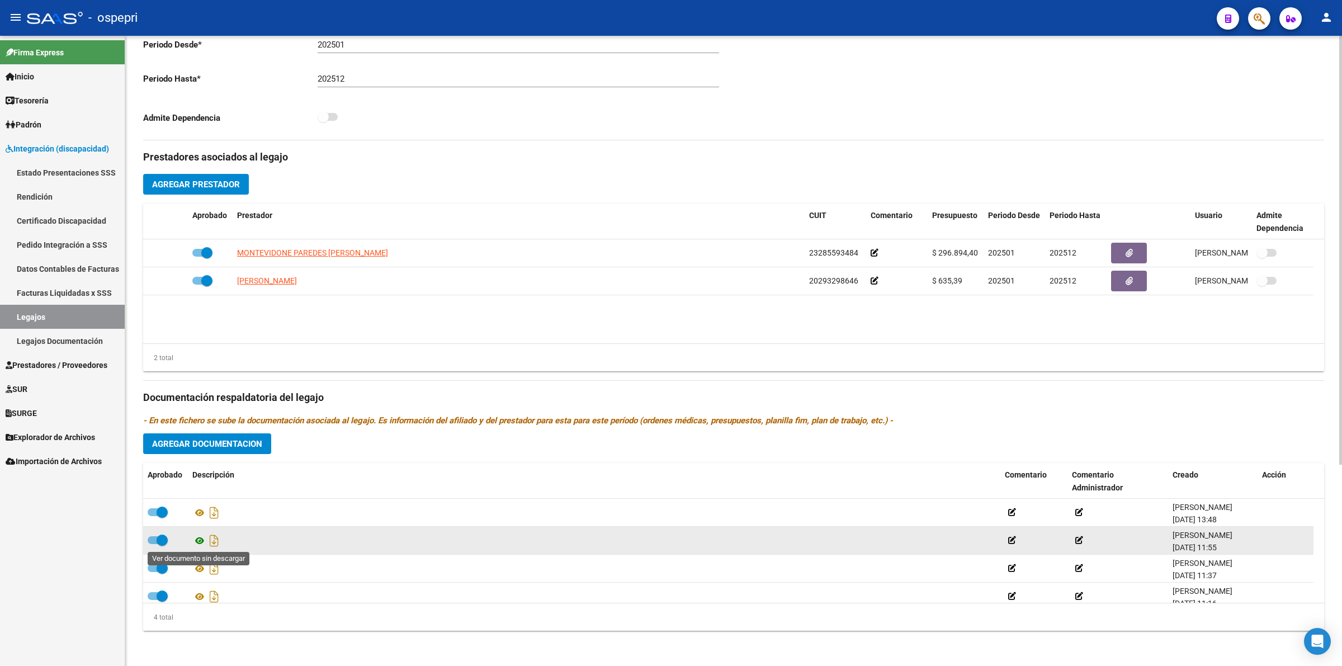
click at [200, 537] on icon at bounding box center [199, 540] width 15 height 13
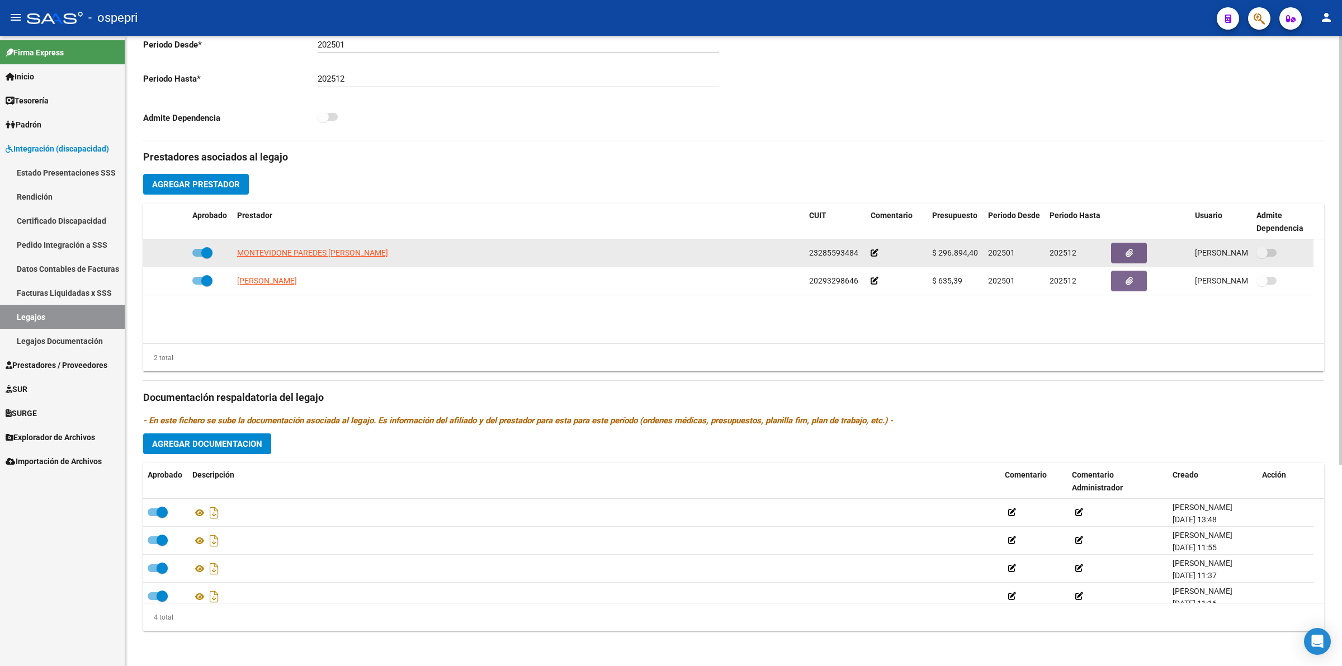
scroll to position [0, 0]
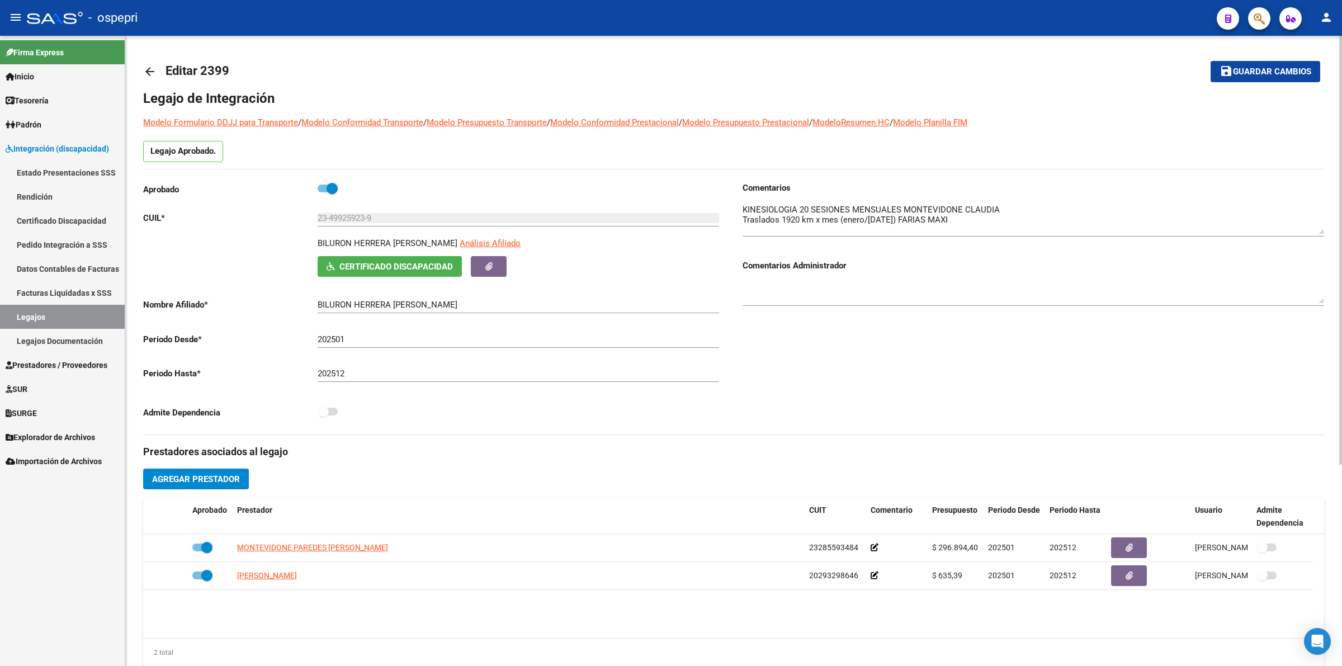
click at [157, 76] on link "arrow_back" at bounding box center [154, 71] width 22 height 26
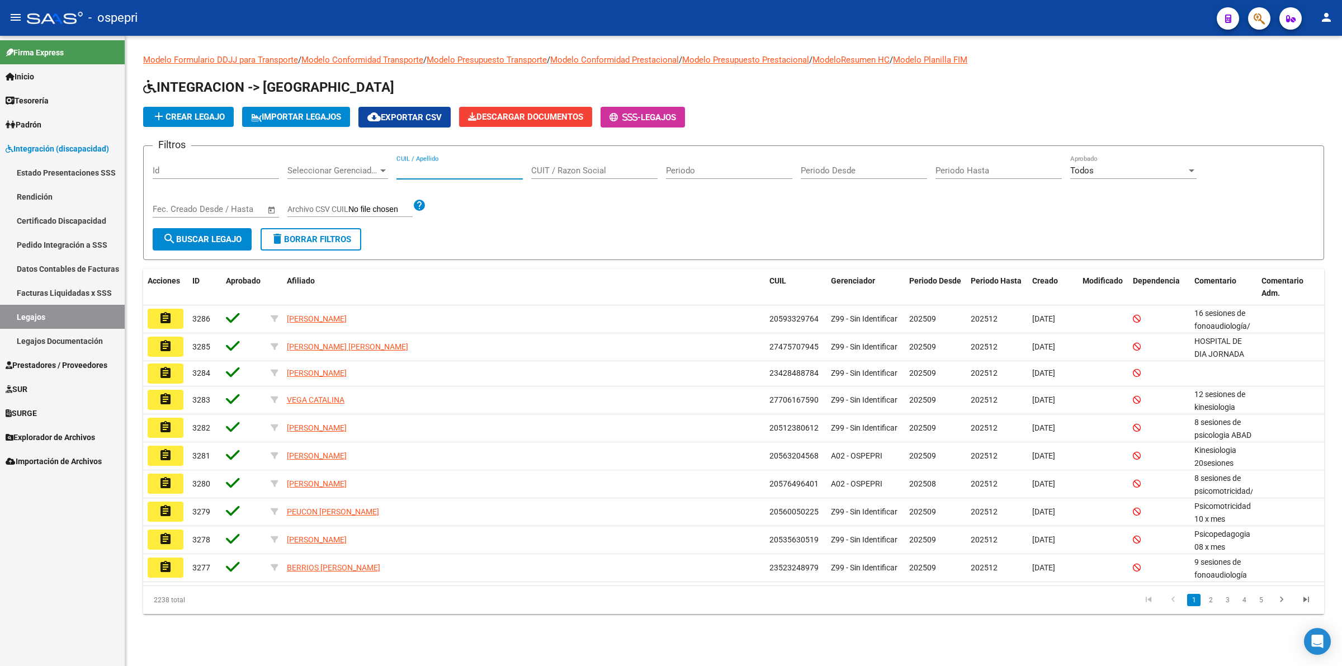
click at [431, 174] on input "CUIL / Apellido" at bounding box center [459, 171] width 126 height 10
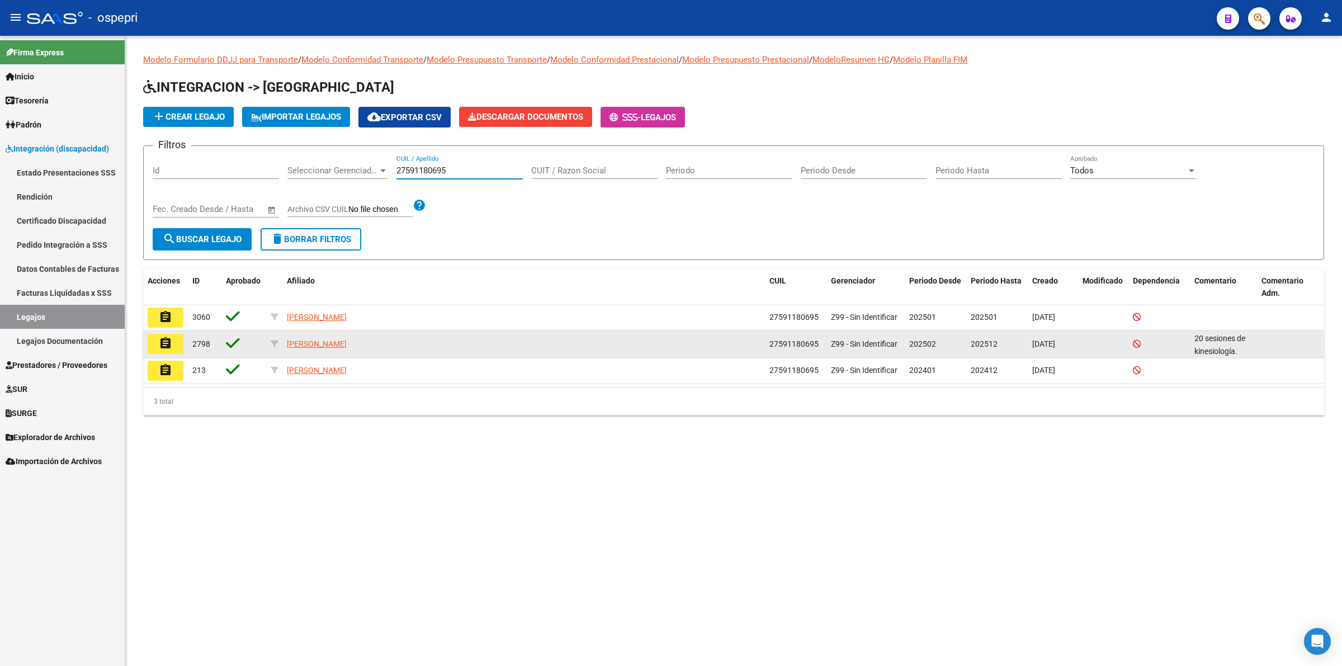
type input "27591180695"
click at [154, 347] on button "assignment" at bounding box center [166, 344] width 36 height 20
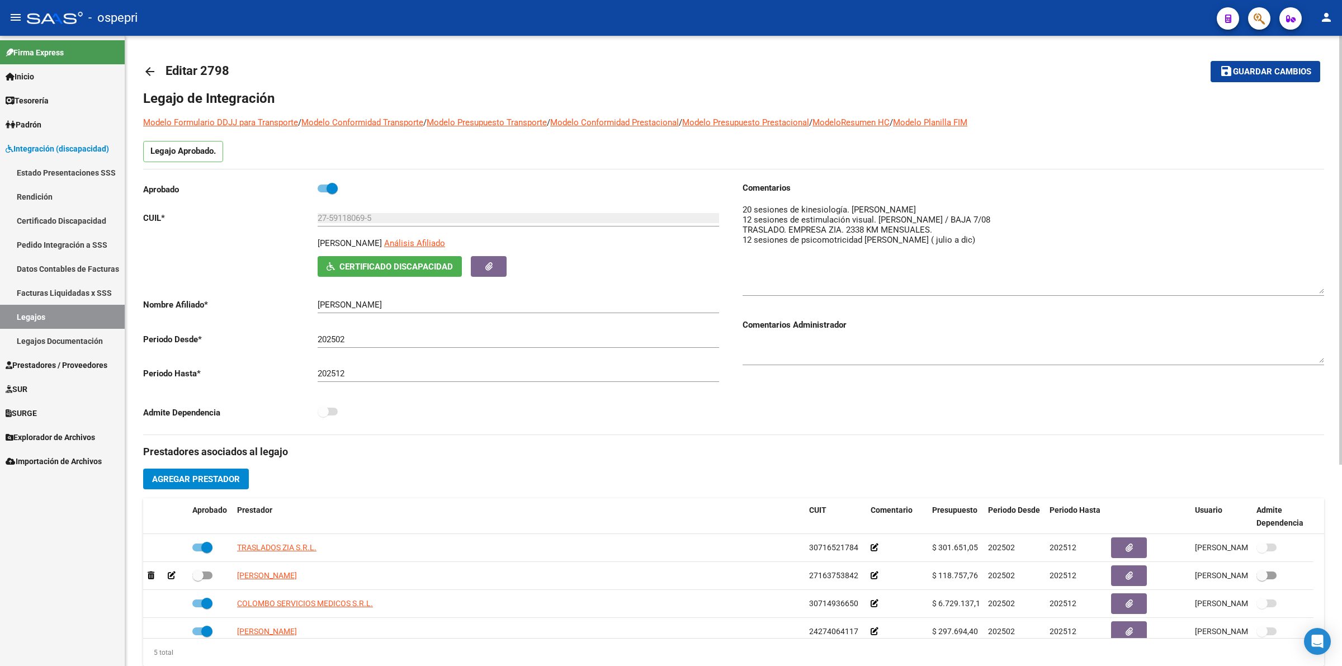
drag, startPoint x: 1320, startPoint y: 219, endPoint x: 1330, endPoint y: 286, distance: 68.4
click at [1330, 286] on div "arrow_back Editar 2798 save Guardar cambios Legajo de Integración Modelo Formul…" at bounding box center [733, 498] width 1217 height 925
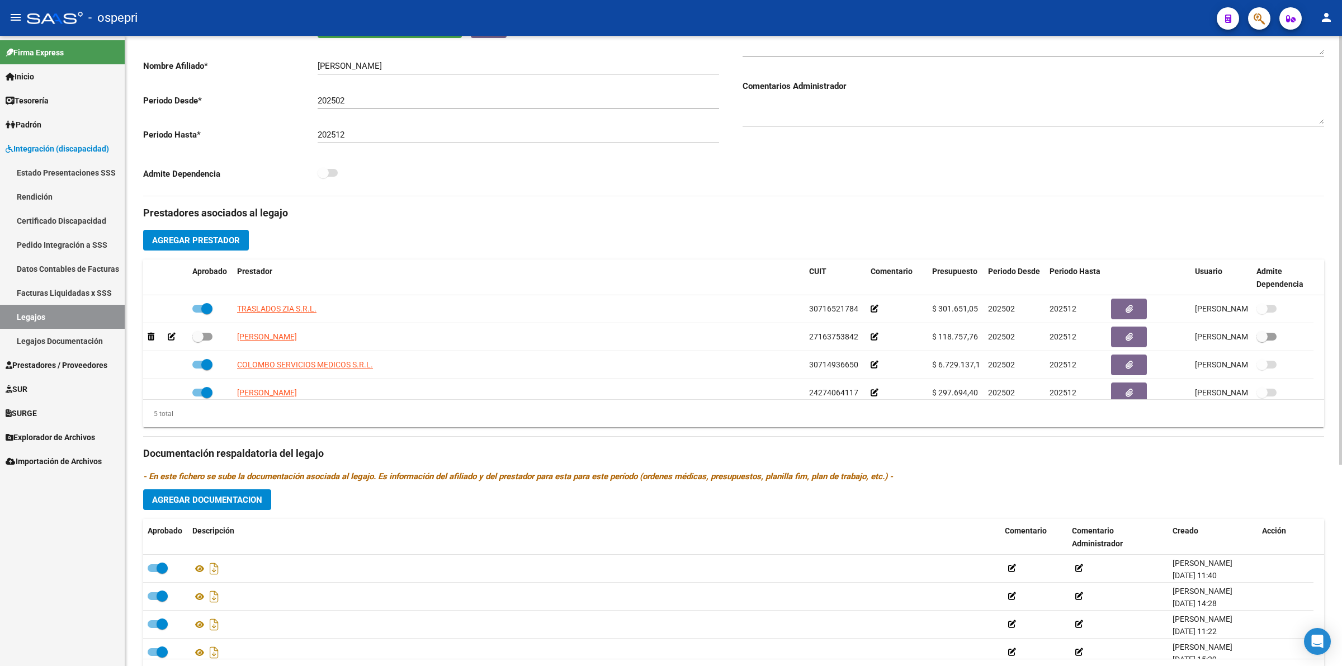
scroll to position [295, 0]
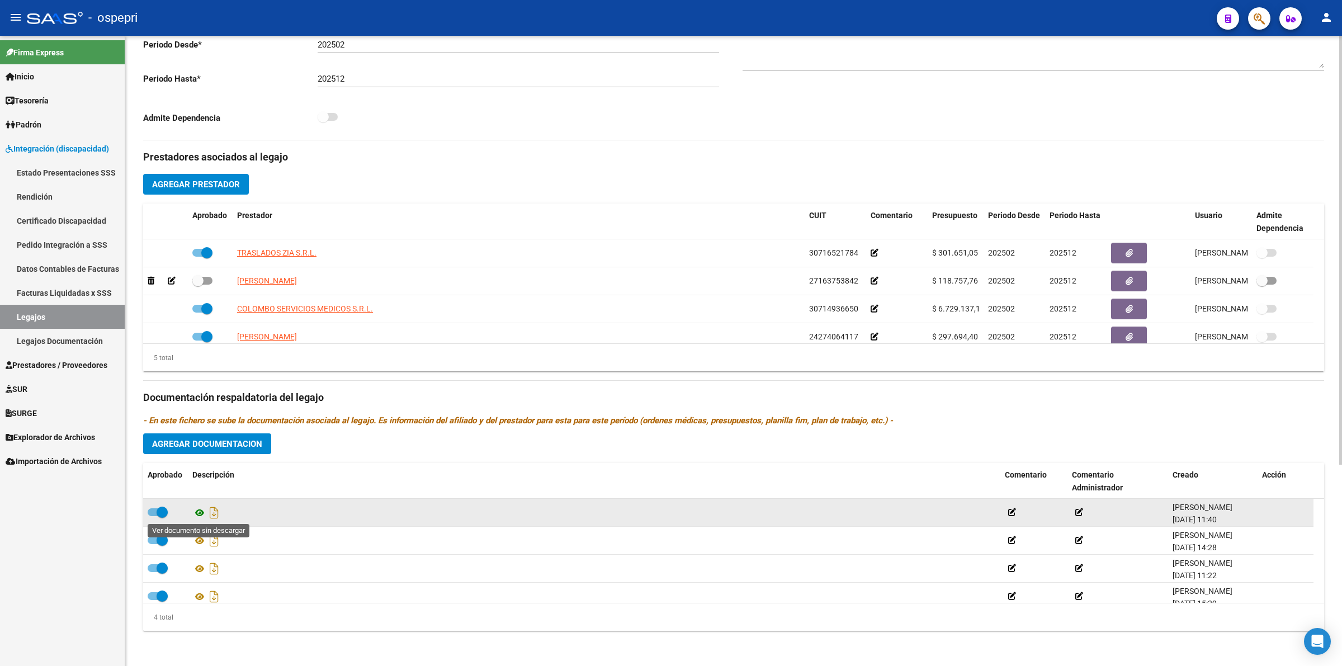
click at [202, 512] on icon at bounding box center [199, 512] width 15 height 13
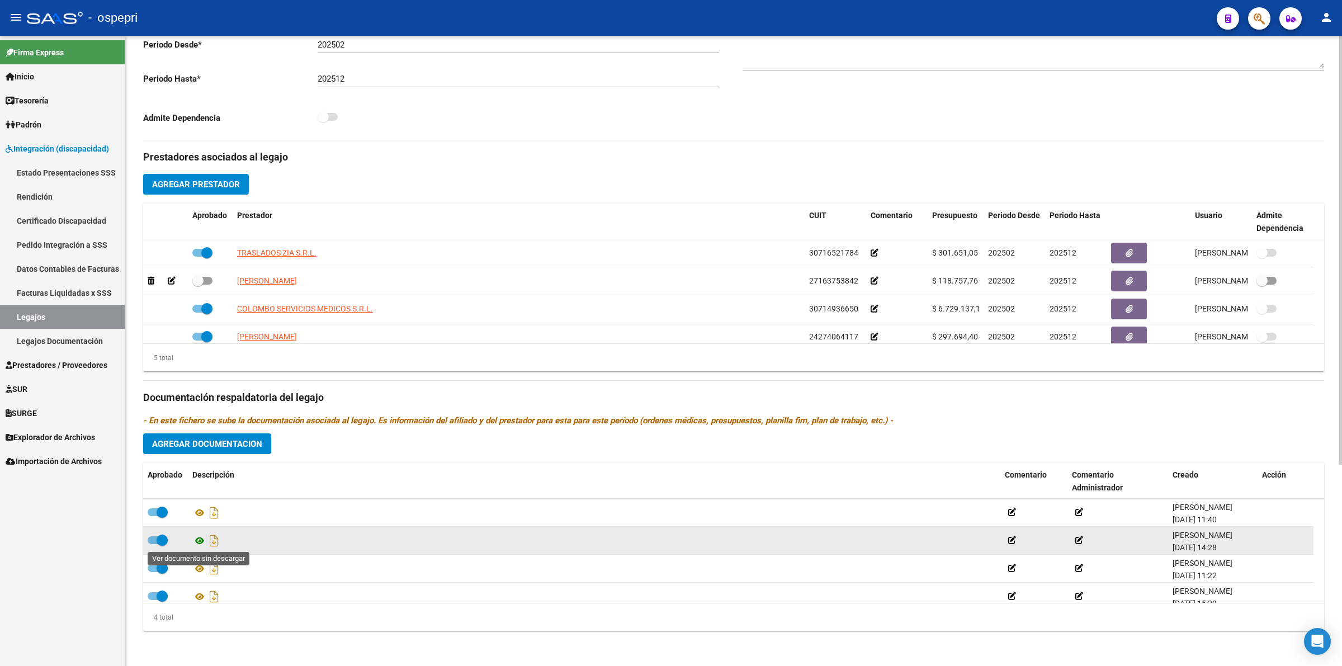
click at [202, 541] on icon at bounding box center [199, 540] width 15 height 13
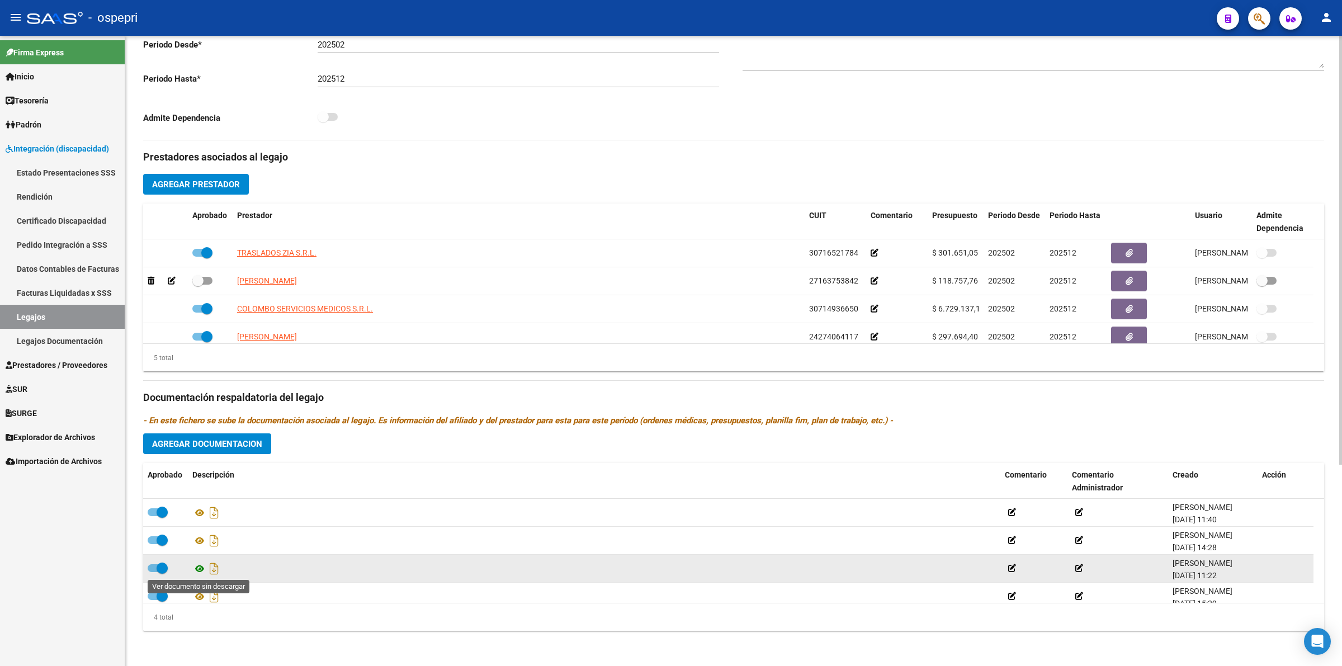
click at [198, 564] on icon at bounding box center [199, 568] width 15 height 13
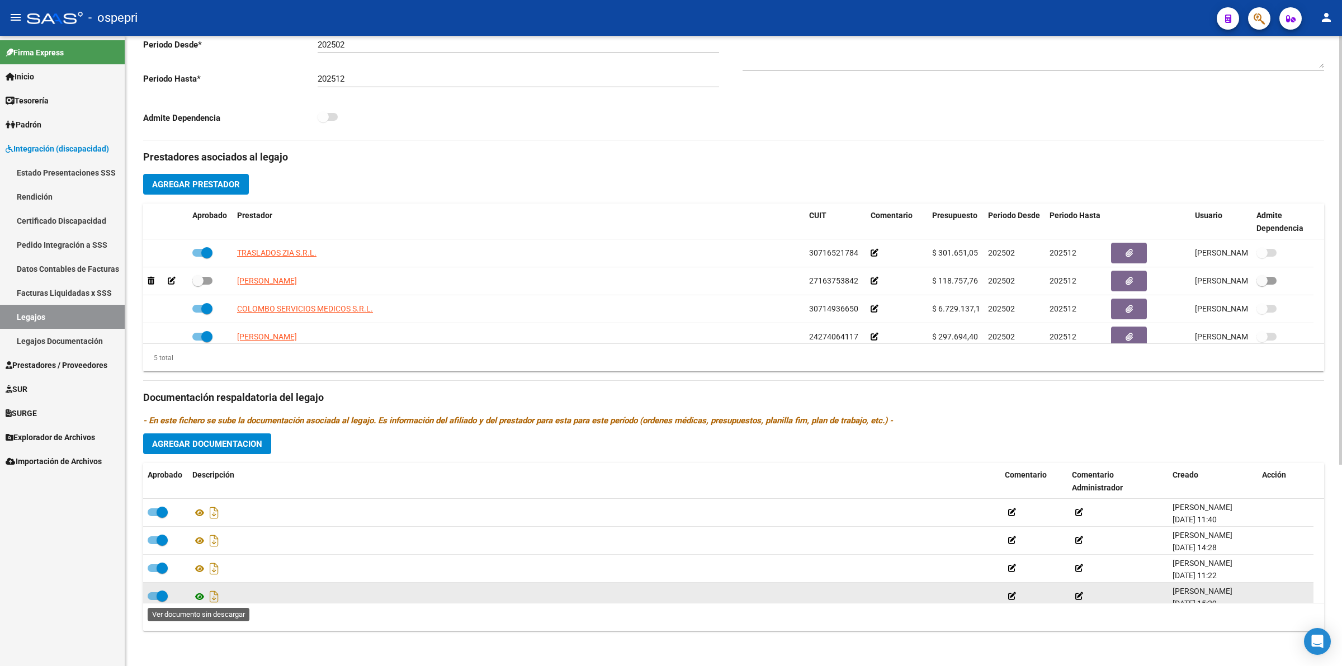
click at [202, 597] on icon at bounding box center [199, 596] width 15 height 13
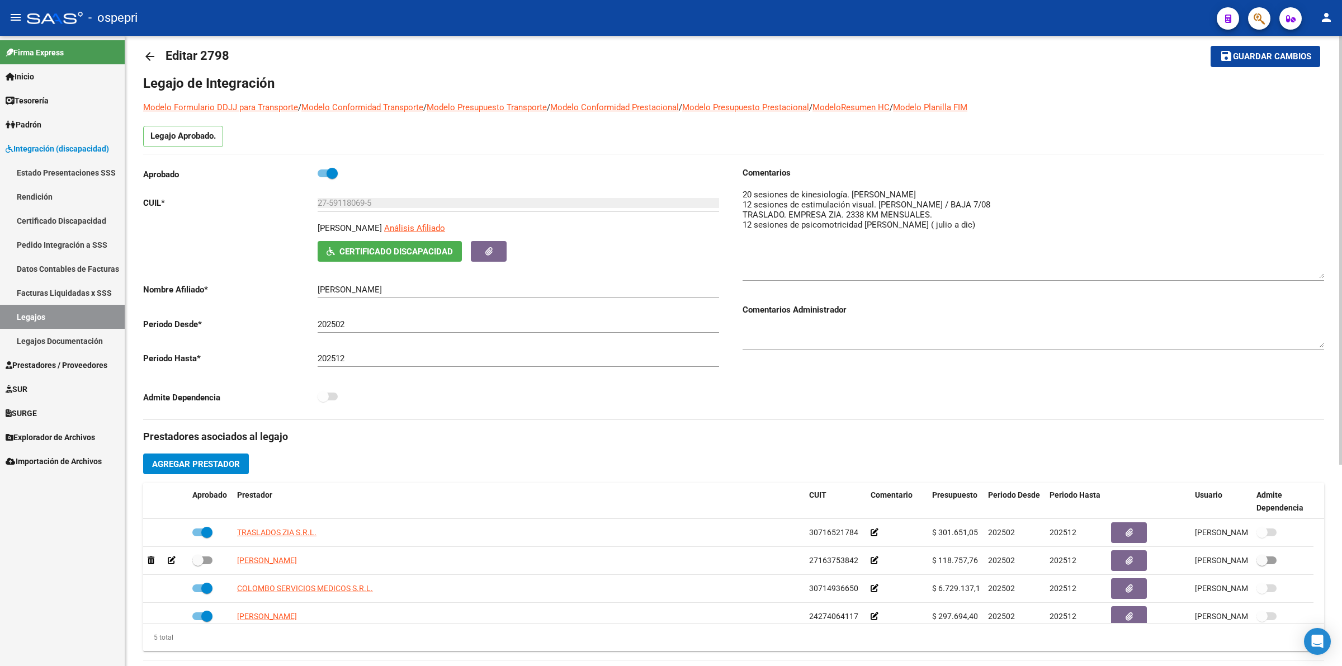
scroll to position [0, 0]
